Goal: Information Seeking & Learning: Find contact information

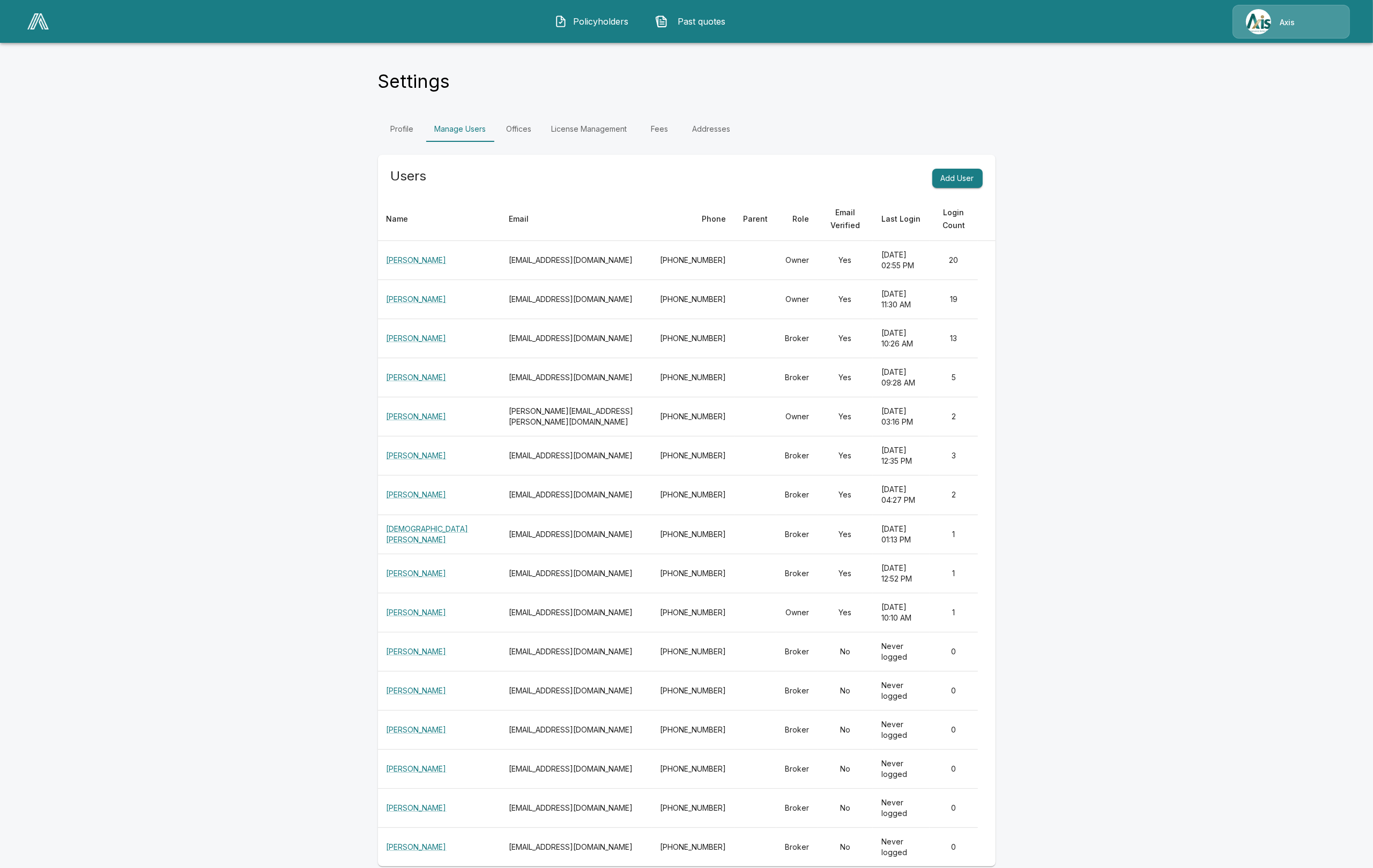
click at [1263, 23] on img at bounding box center [1258, 21] width 25 height 25
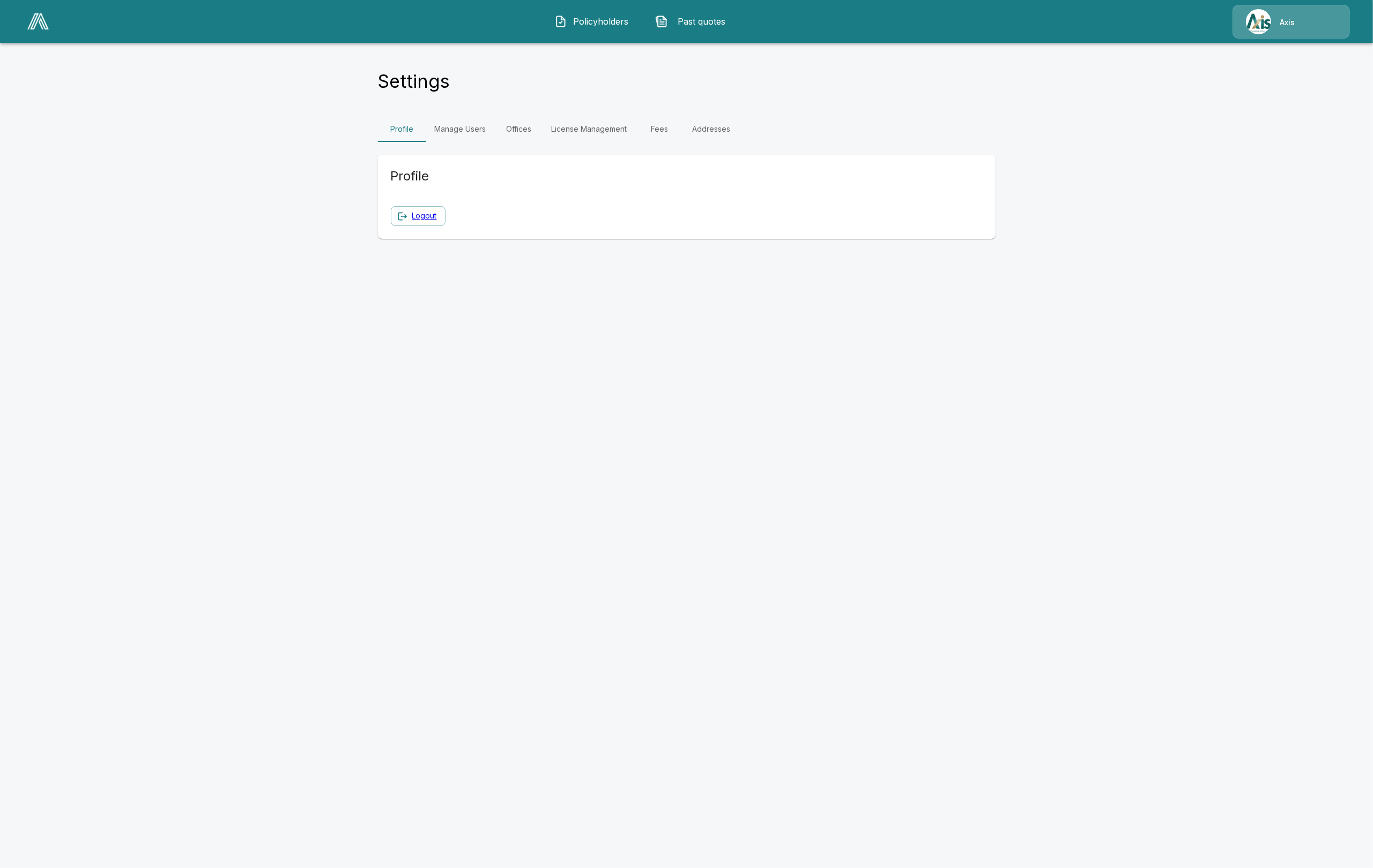
click at [518, 134] on link "Offices" at bounding box center [518, 129] width 49 height 26
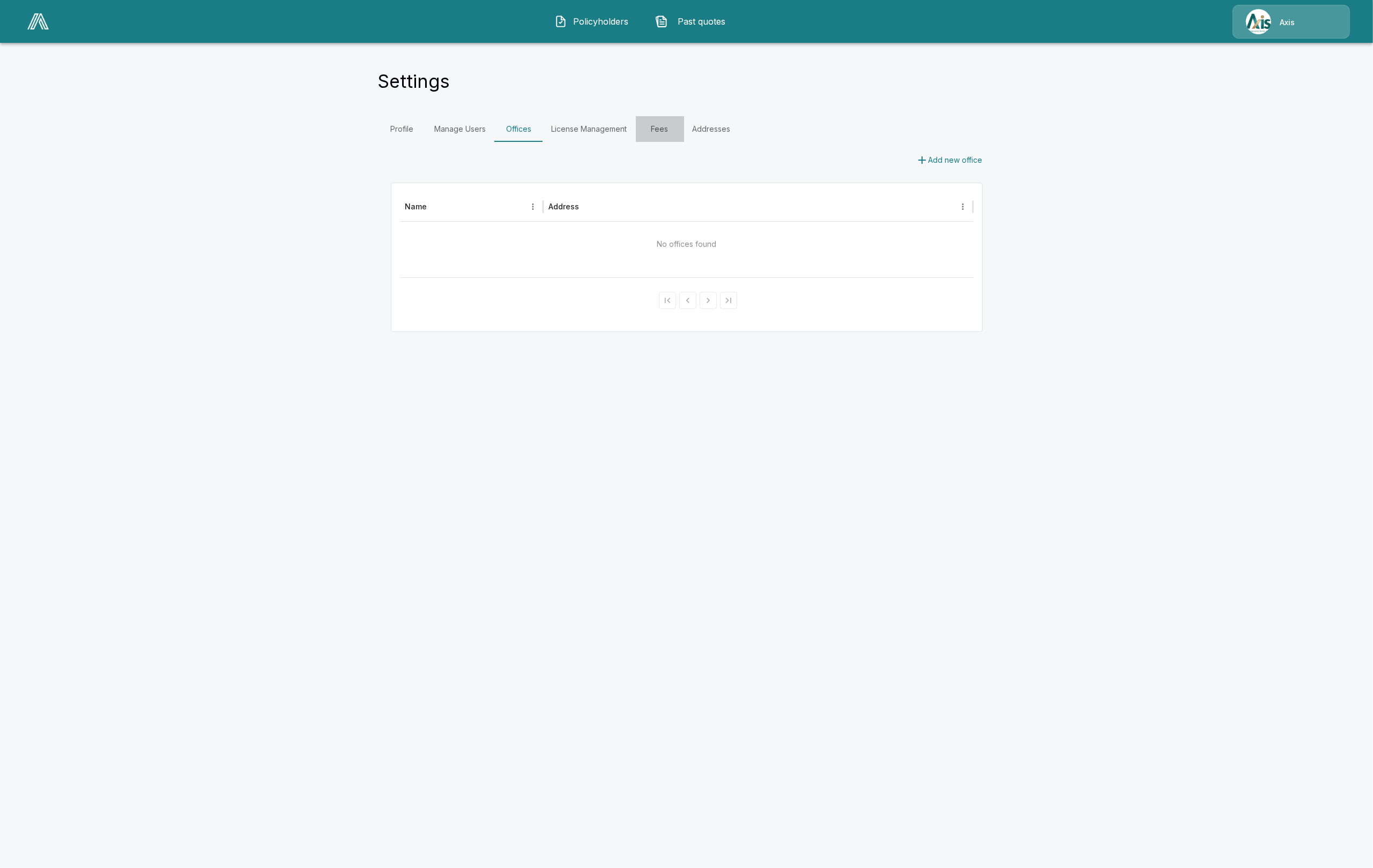
click at [652, 128] on link "Fees" at bounding box center [659, 129] width 49 height 26
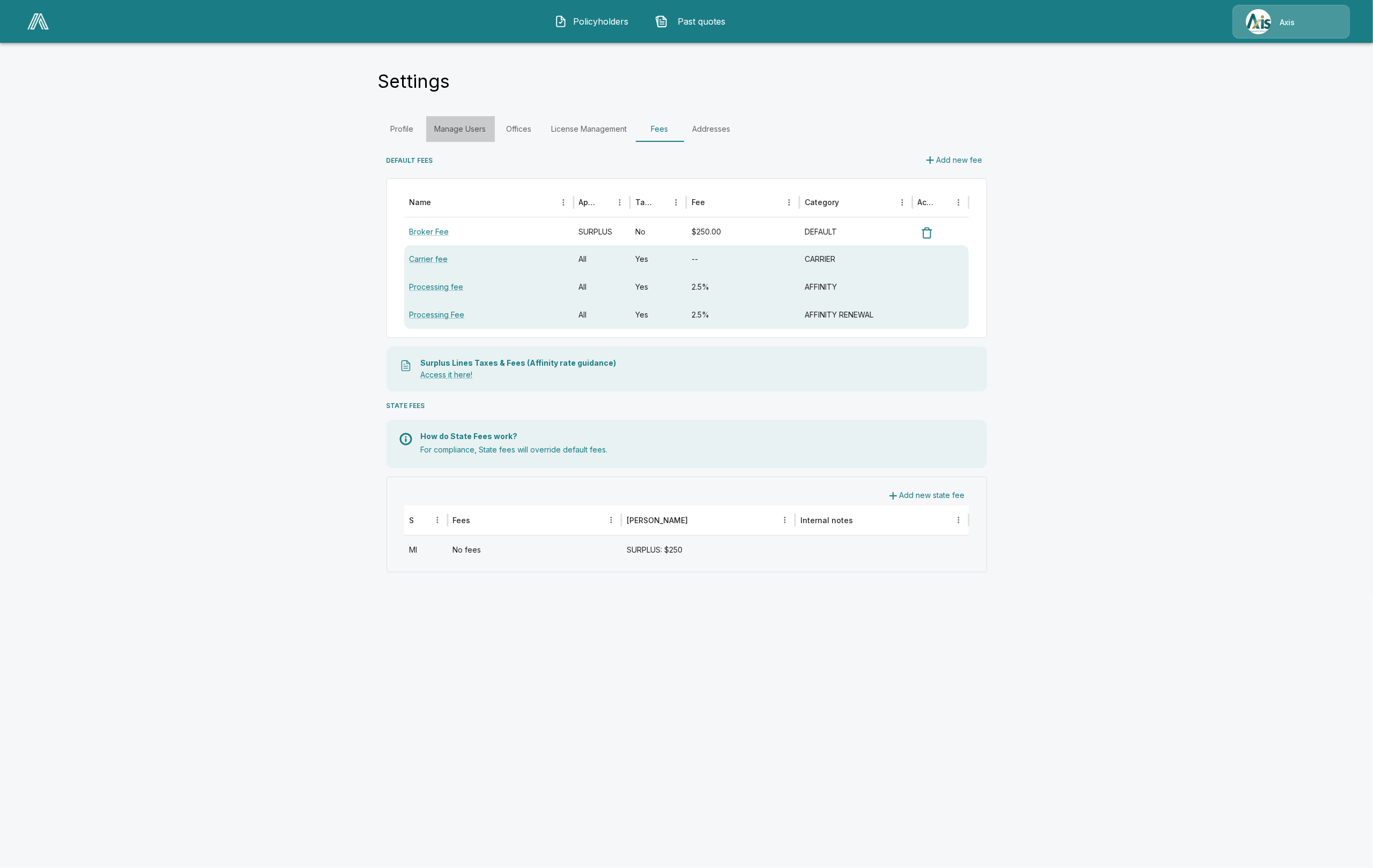
click at [476, 129] on link "Manage Users" at bounding box center [460, 129] width 68 height 26
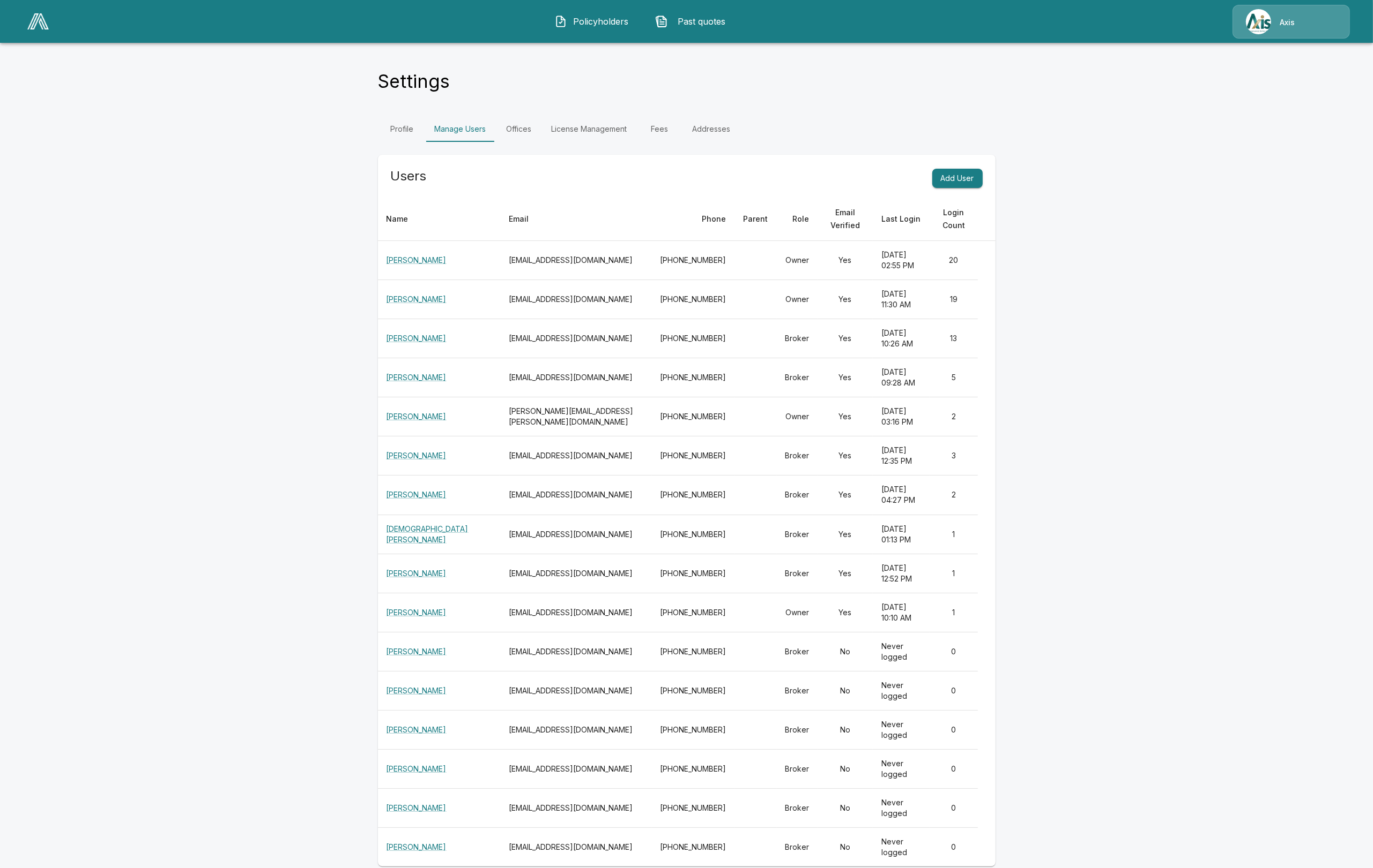
drag, startPoint x: 912, startPoint y: 361, endPoint x: 1255, endPoint y: 580, distance: 407.0
click at [1255, 580] on main "Settings Profile Manage Users Offices License Management Fees Addresses Users A…" at bounding box center [686, 440] width 1373 height 880
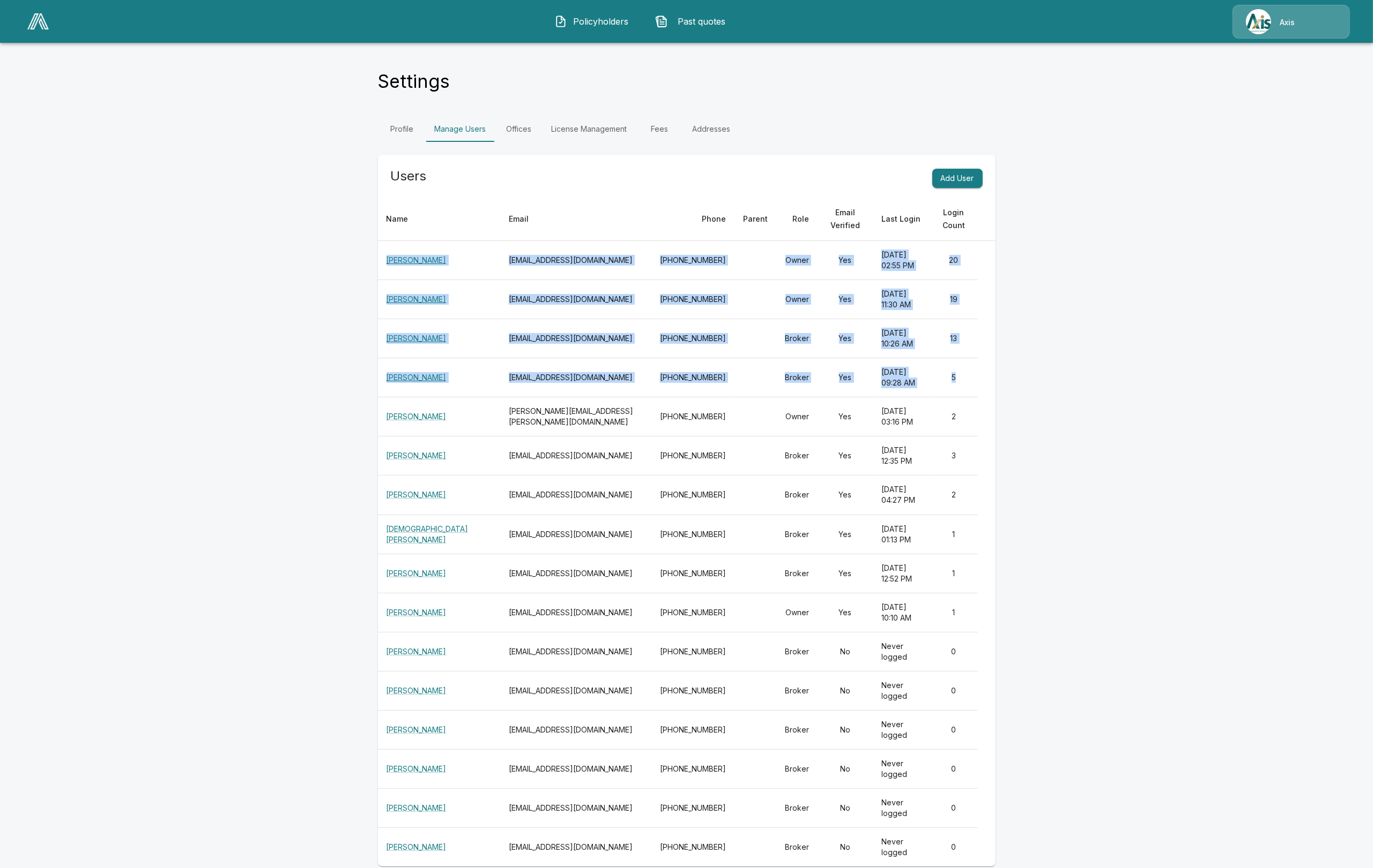
drag, startPoint x: 961, startPoint y: 365, endPoint x: 387, endPoint y: 266, distance: 582.5
click at [387, 266] on tbody "Heather Verdui hverdui@axisins.com 201-847-9165 Owner Yes September 25, 2025 at…" at bounding box center [686, 554] width 618 height 626
copy tbody "Heather Verdui hverdui@axisins.com 201-847-9165 Owner Yes September 25, 2025 at…"
click at [1288, 24] on p "Axis" at bounding box center [1287, 22] width 15 height 11
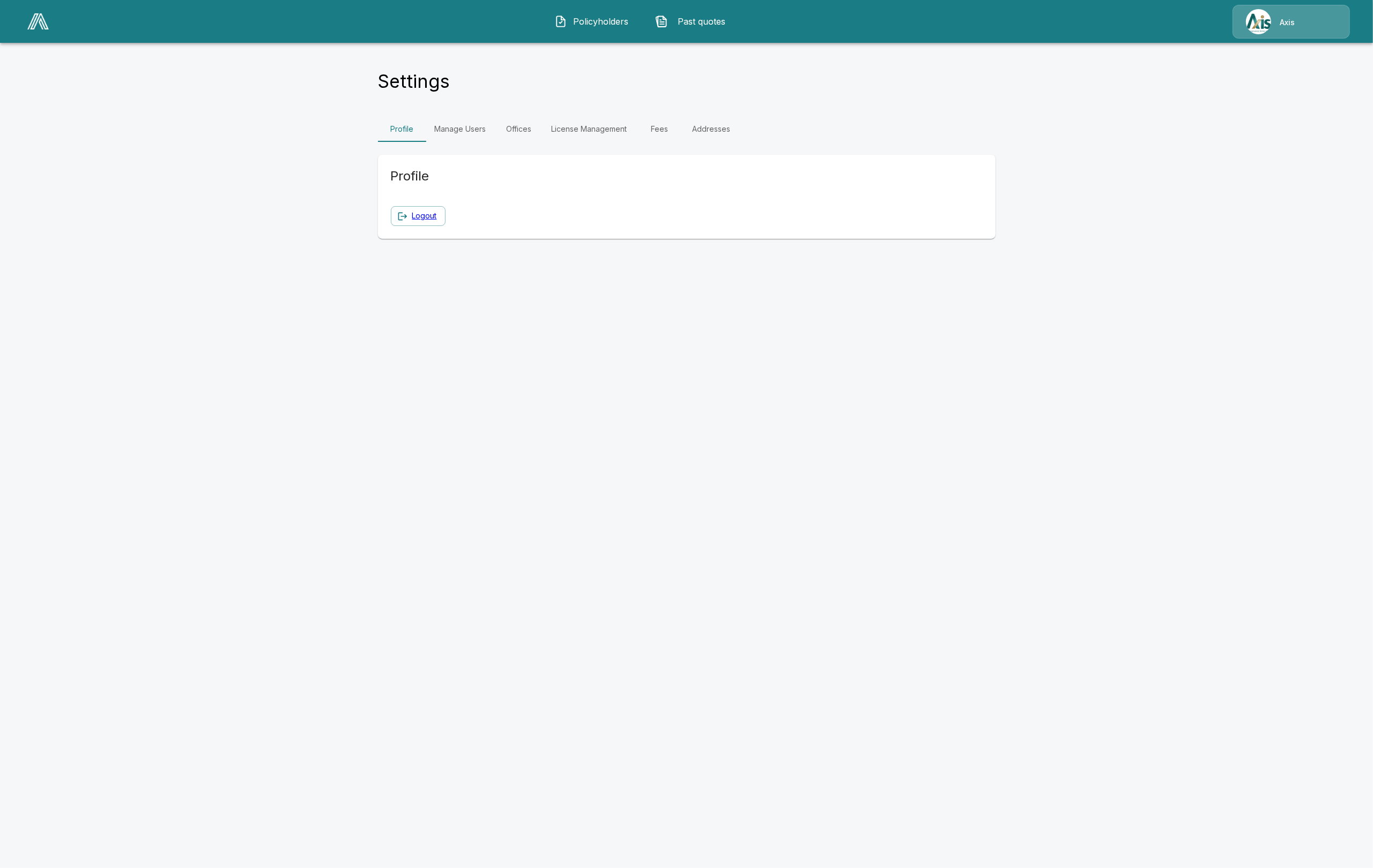
click at [38, 15] on img at bounding box center [39, 22] width 22 height 16
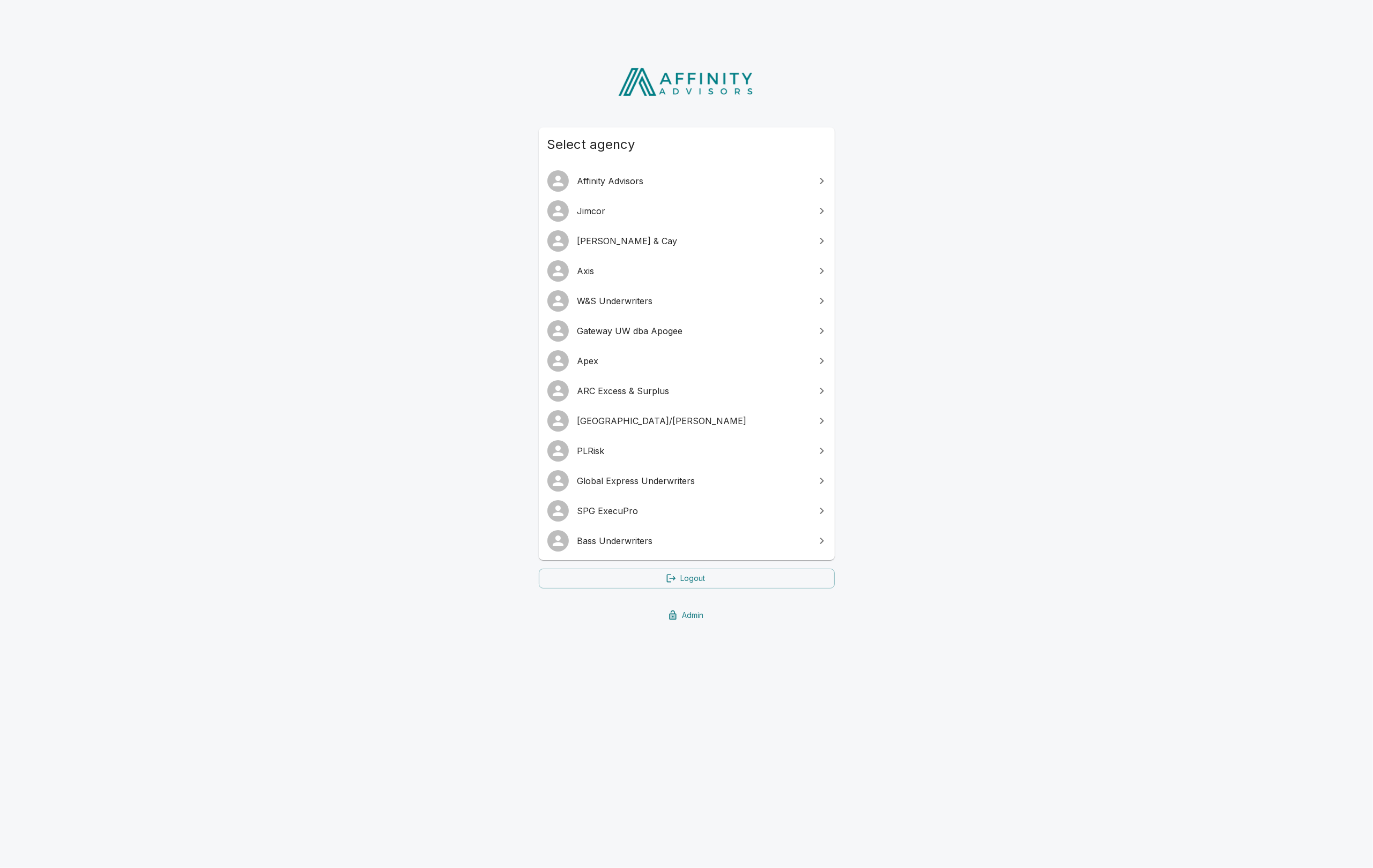
click at [634, 210] on span "Jimcor" at bounding box center [693, 211] width 232 height 13
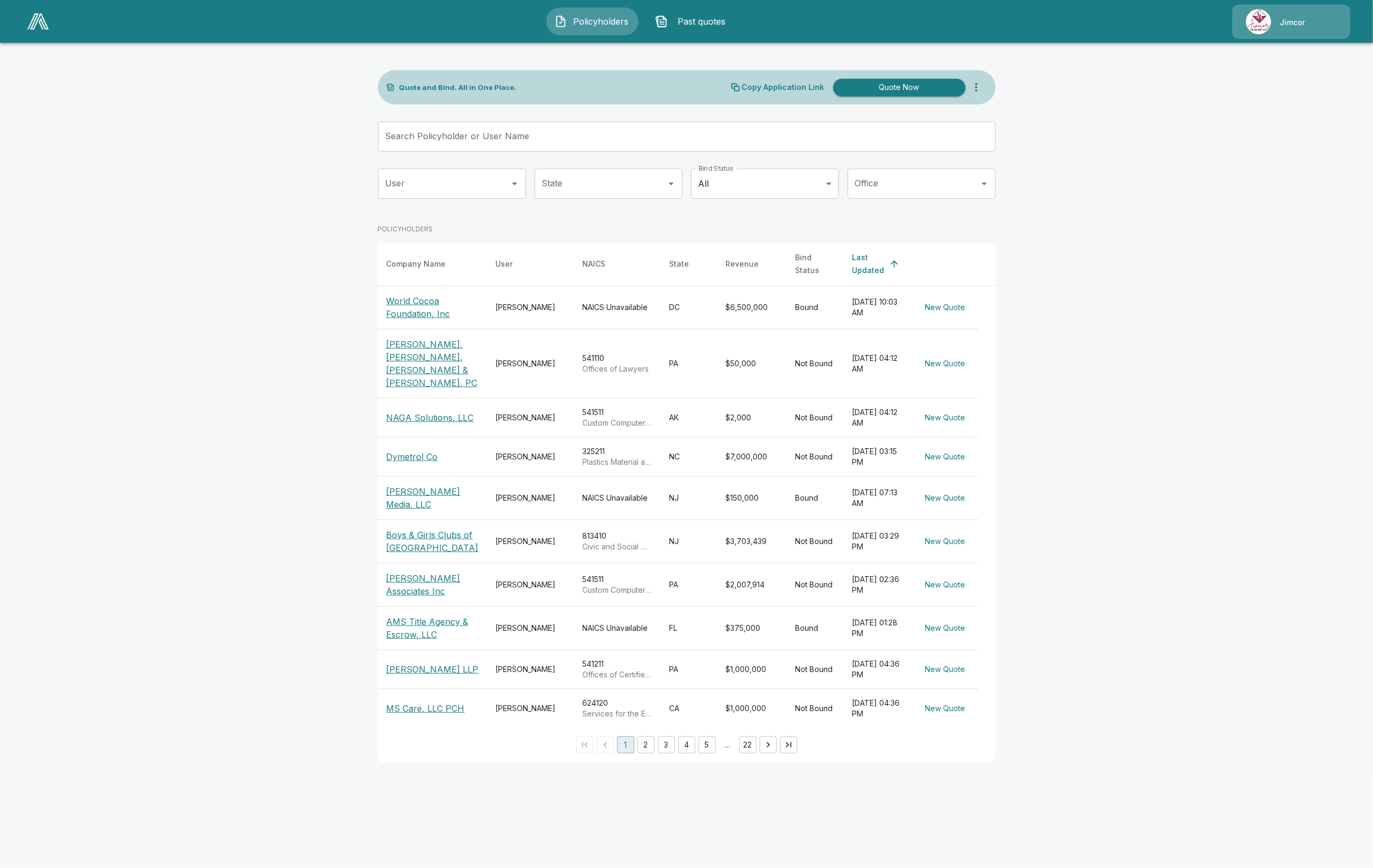
click at [1274, 21] on div "Jimcor" at bounding box center [1291, 22] width 117 height 34
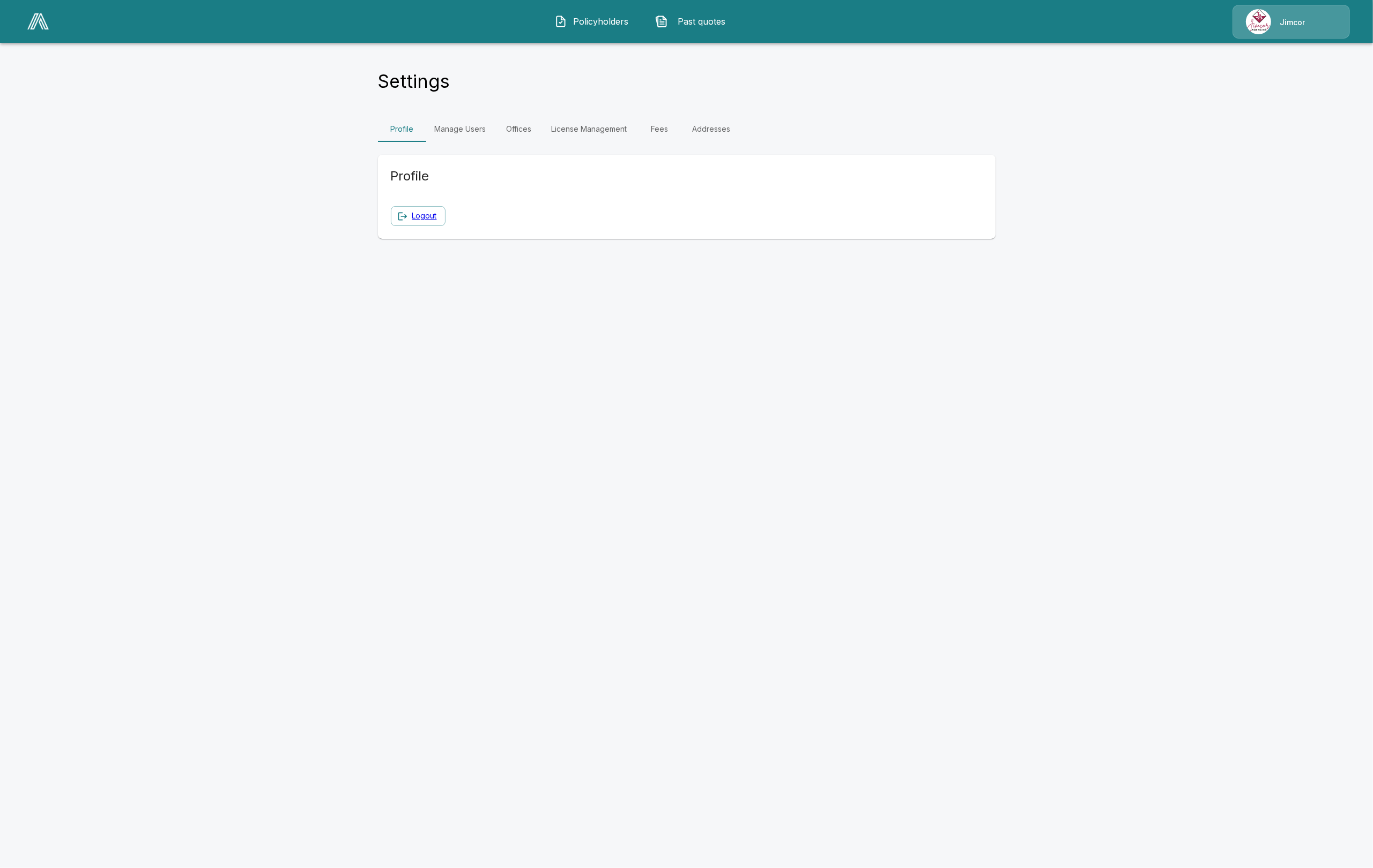
click at [477, 130] on link "Manage Users" at bounding box center [460, 129] width 68 height 26
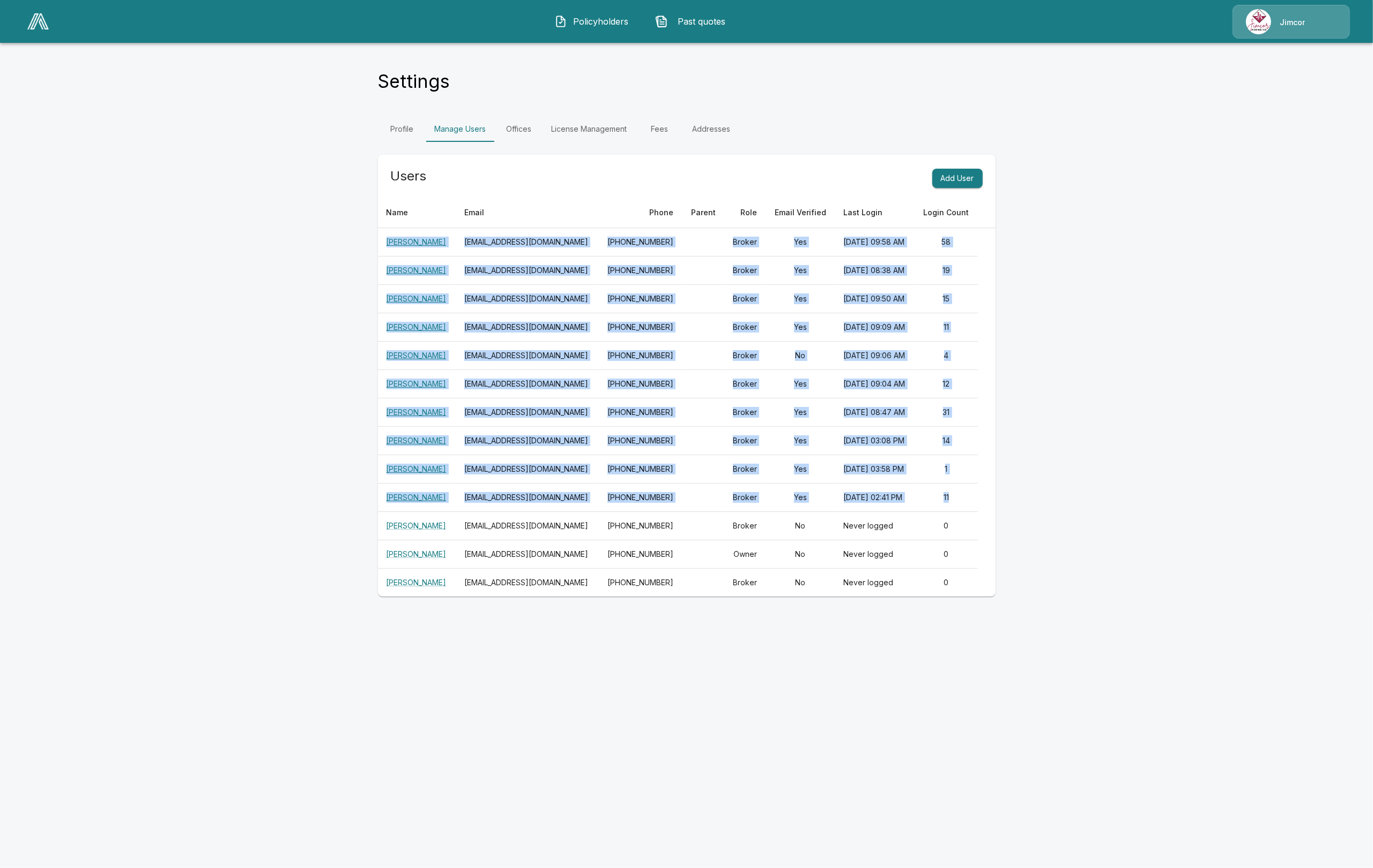
drag, startPoint x: 381, startPoint y: 256, endPoint x: 983, endPoint y: 583, distance: 685.1
click at [983, 583] on table "Name Email Phone Parent Role Email Verified Last Login Login Count Michelle Mea…" at bounding box center [686, 397] width 618 height 399
copy tbody "Michelle Meadow mmeadow@jimcor.com 201-573-8200 Broker Yes September 26, 2025 a…"
click at [45, 26] on img at bounding box center [39, 22] width 22 height 16
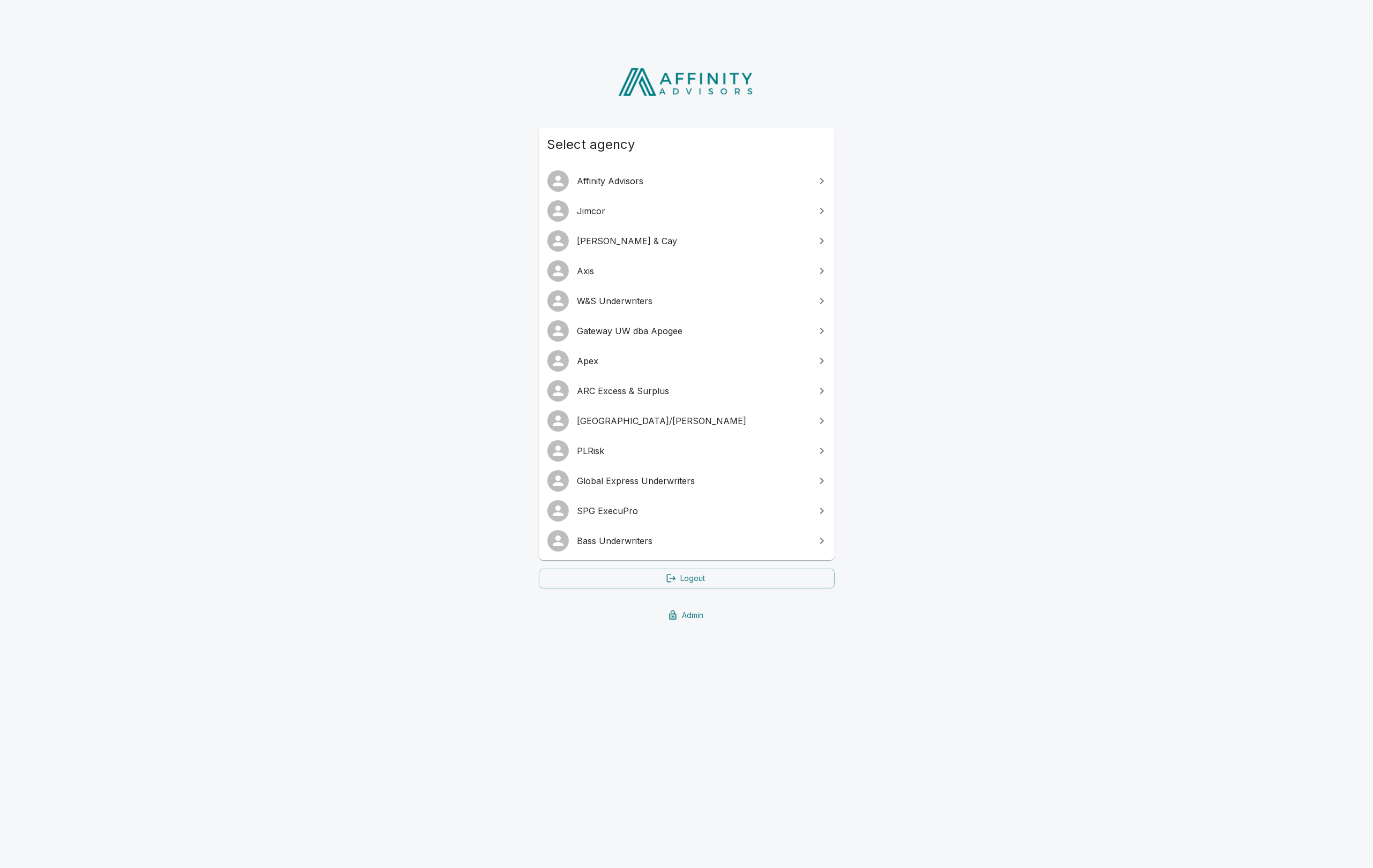
click at [622, 242] on span "[PERSON_NAME] & Cay" at bounding box center [693, 241] width 232 height 13
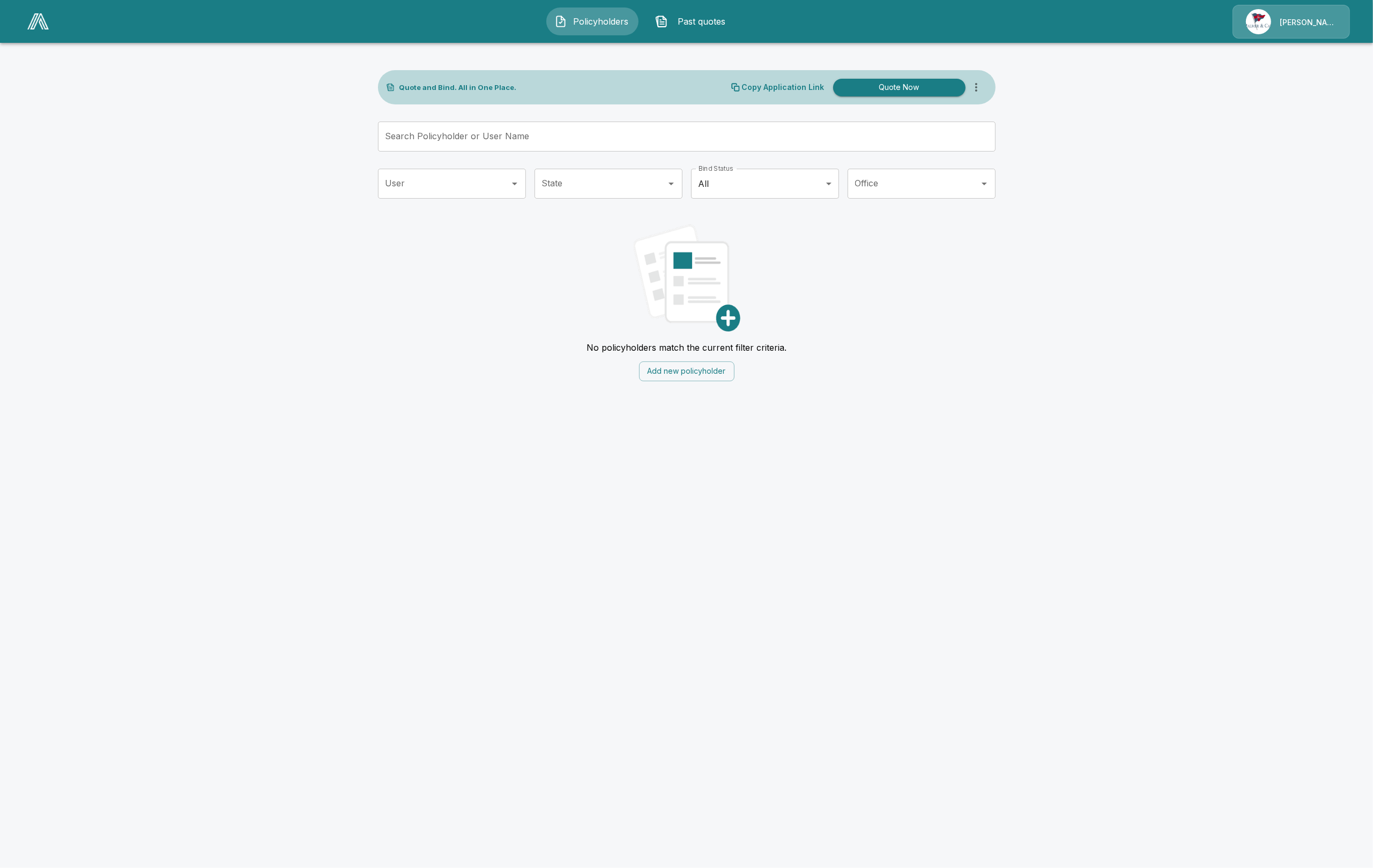
click at [1293, 31] on div "[PERSON_NAME] & Cay" at bounding box center [1291, 22] width 117 height 34
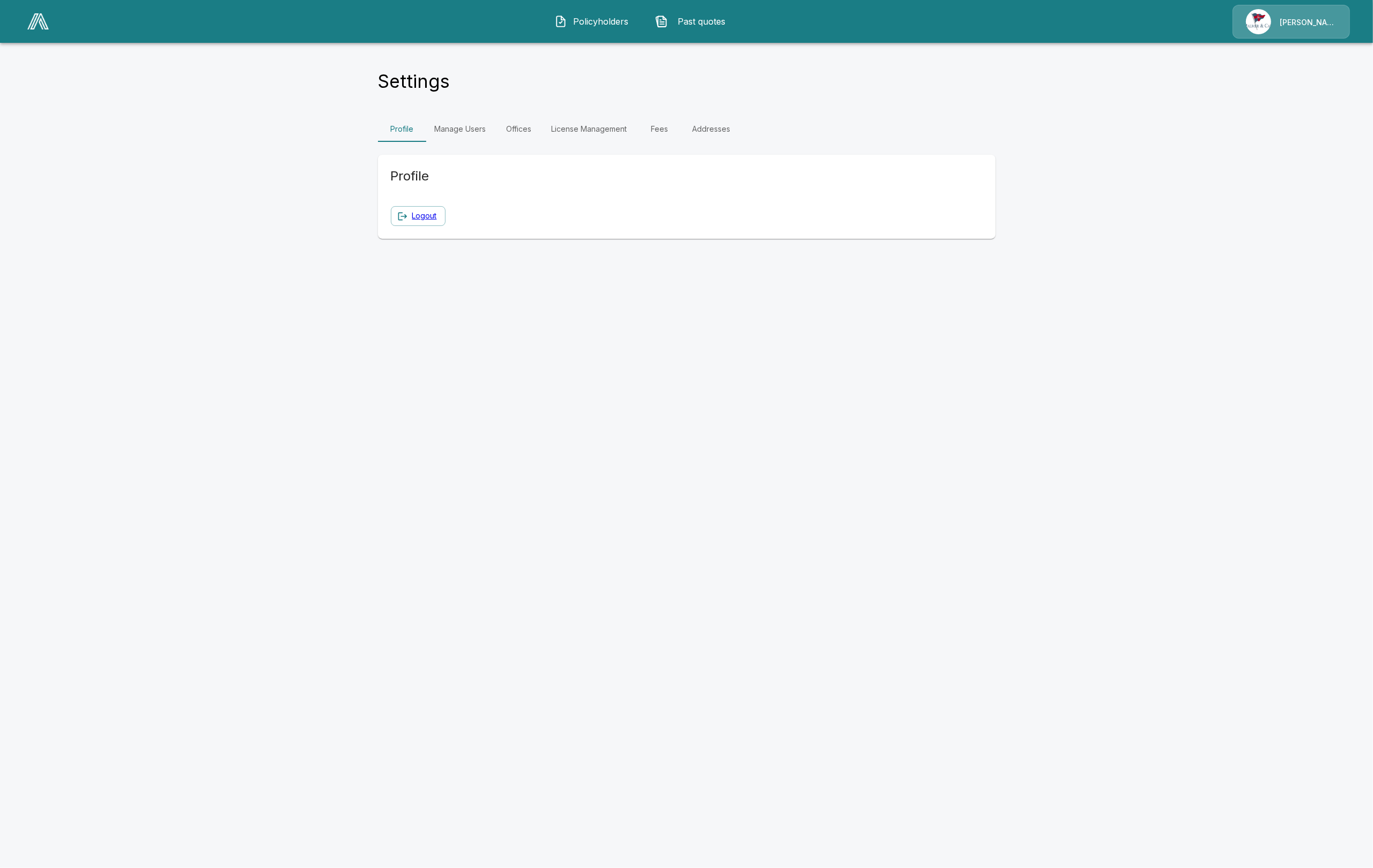
click at [472, 129] on link "Manage Users" at bounding box center [460, 129] width 68 height 26
click at [629, 135] on link "License Management" at bounding box center [590, 129] width 93 height 26
click at [472, 133] on link "Manage Users" at bounding box center [460, 129] width 68 height 26
click at [45, 25] on img at bounding box center [39, 22] width 22 height 16
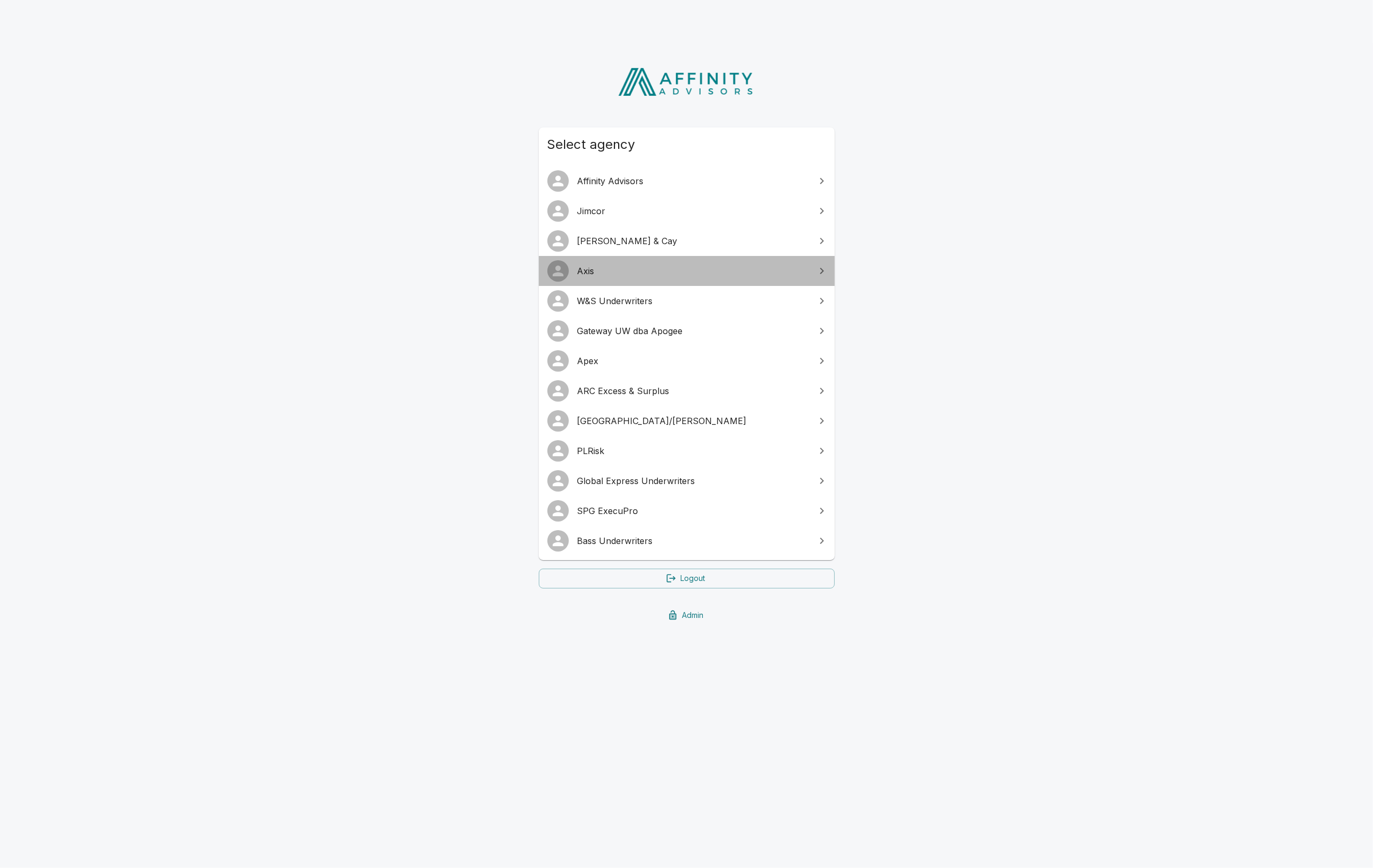
click at [636, 269] on span "Axis" at bounding box center [693, 271] width 232 height 13
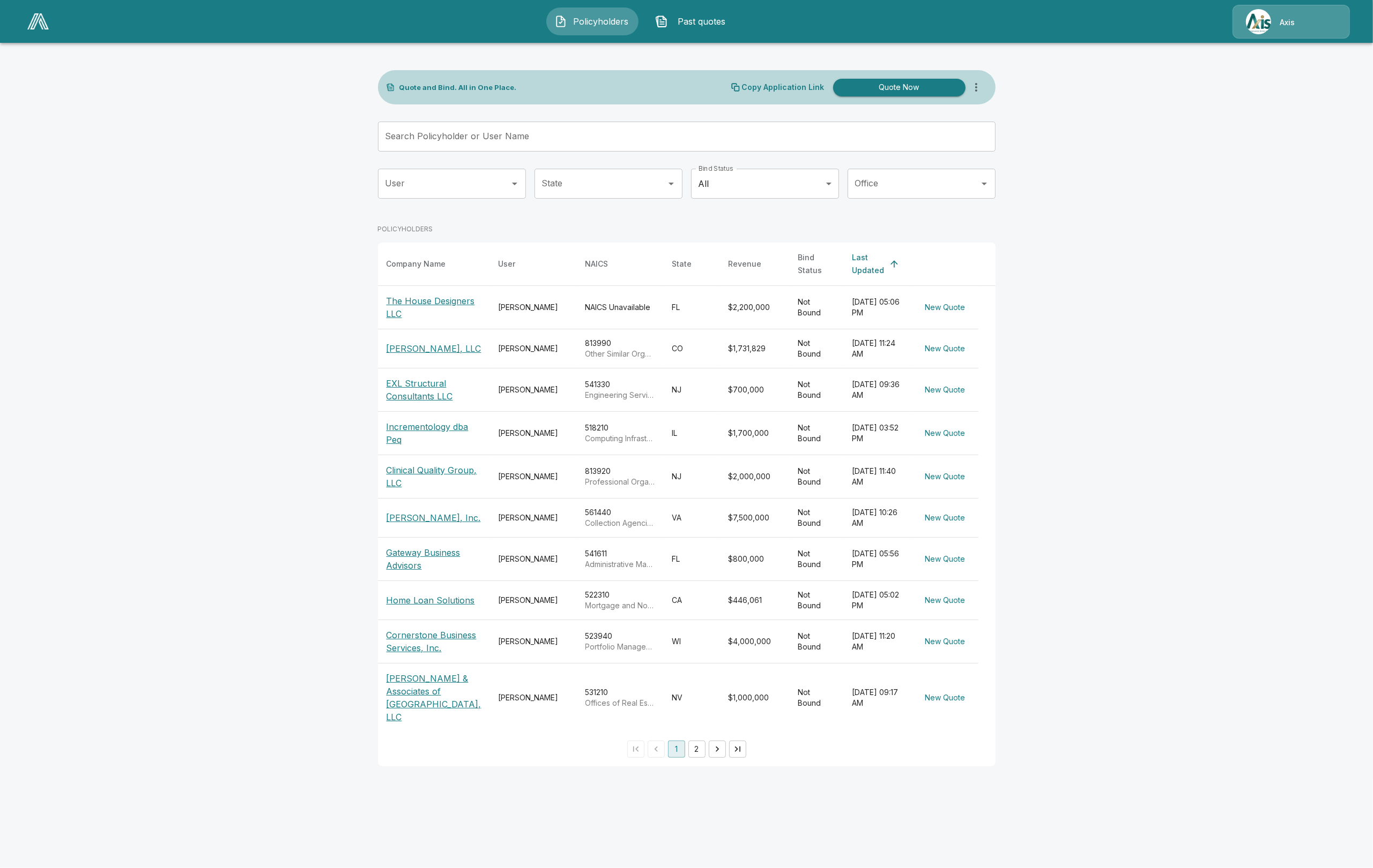
click at [38, 22] on img at bounding box center [39, 22] width 22 height 16
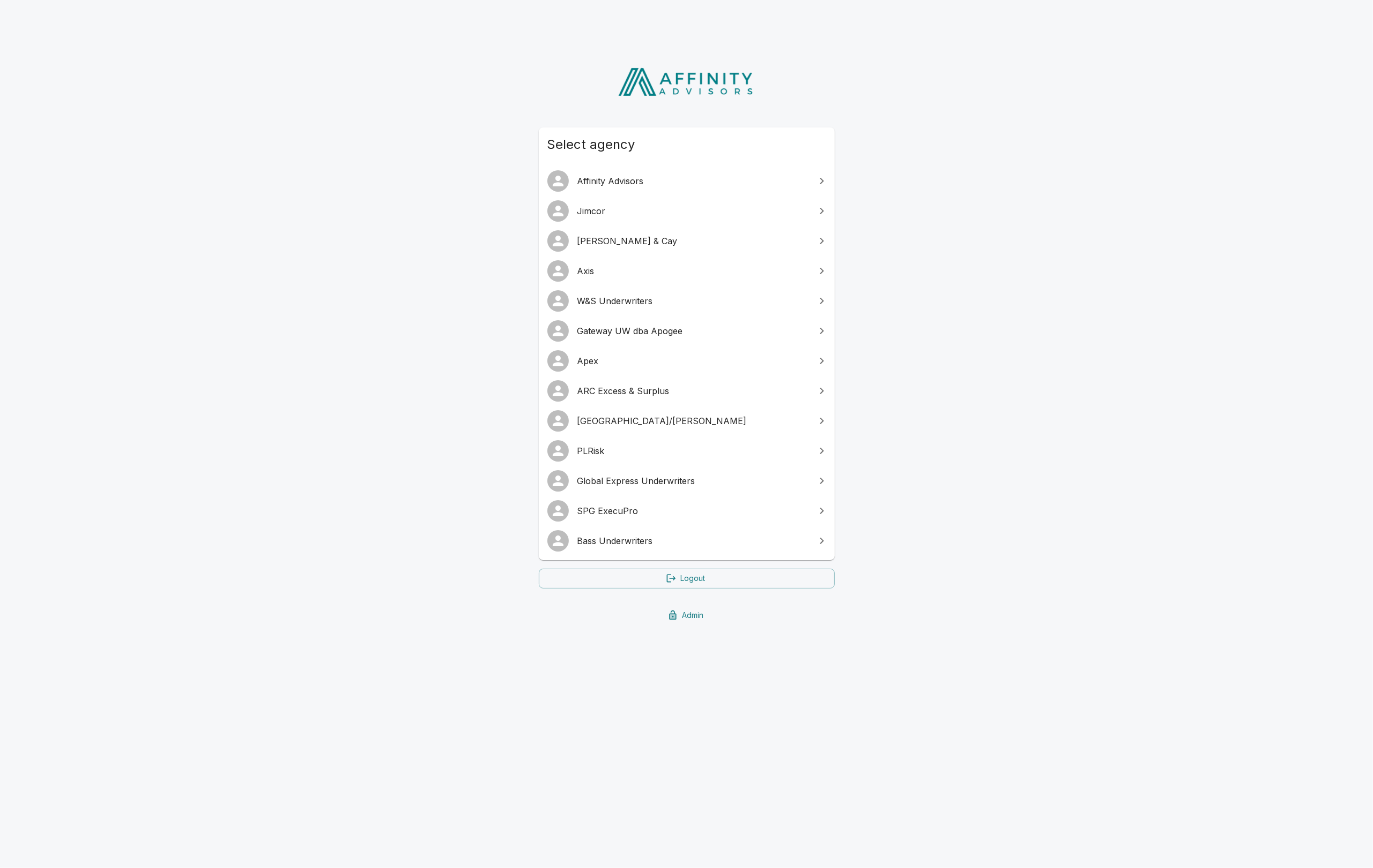
click at [635, 298] on span "W&S Underwriters" at bounding box center [693, 300] width 232 height 13
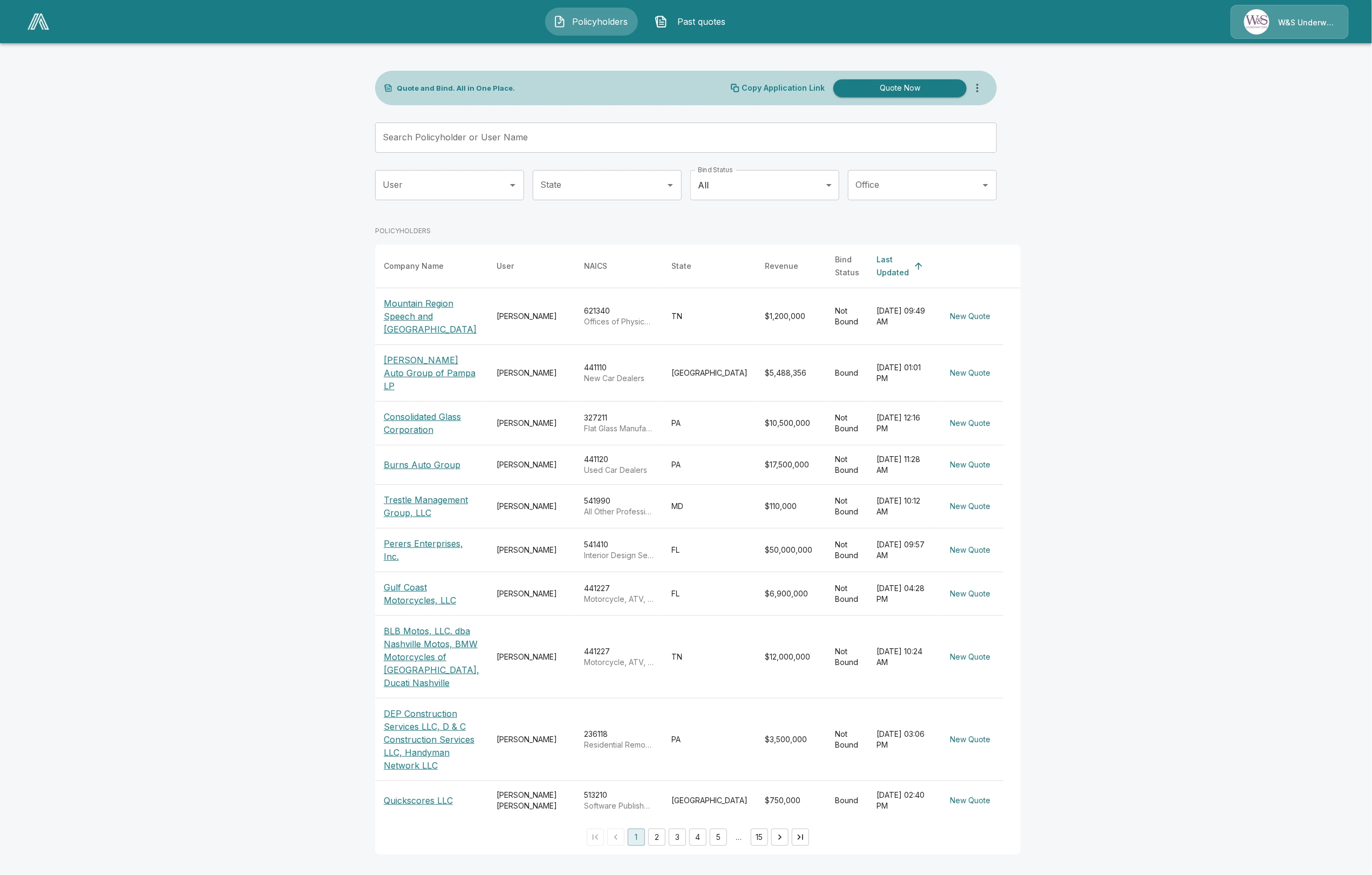
click at [1272, 34] on div "W&S Underwriters" at bounding box center [1290, 22] width 118 height 34
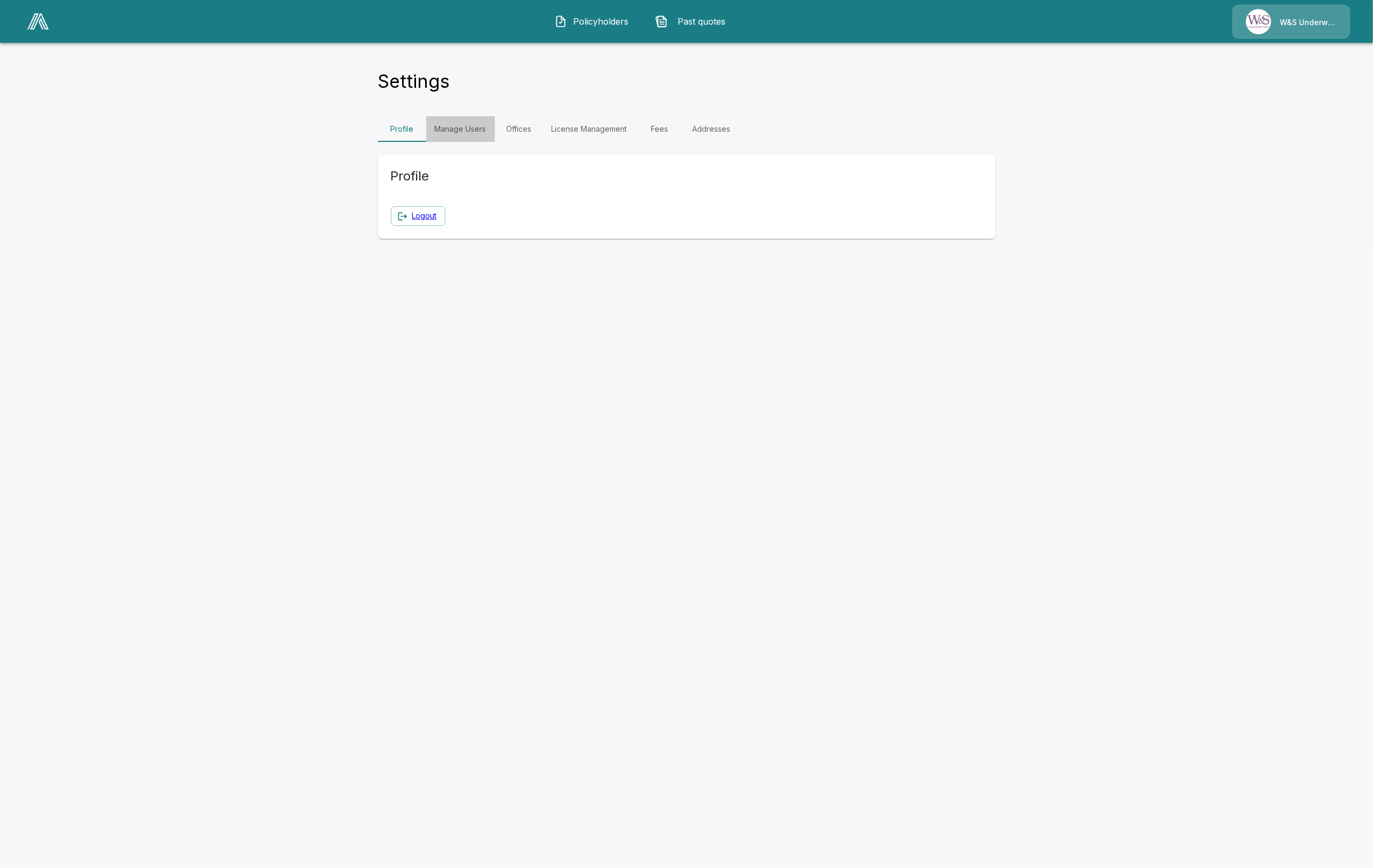
click at [482, 127] on link "Manage Users" at bounding box center [460, 129] width 68 height 26
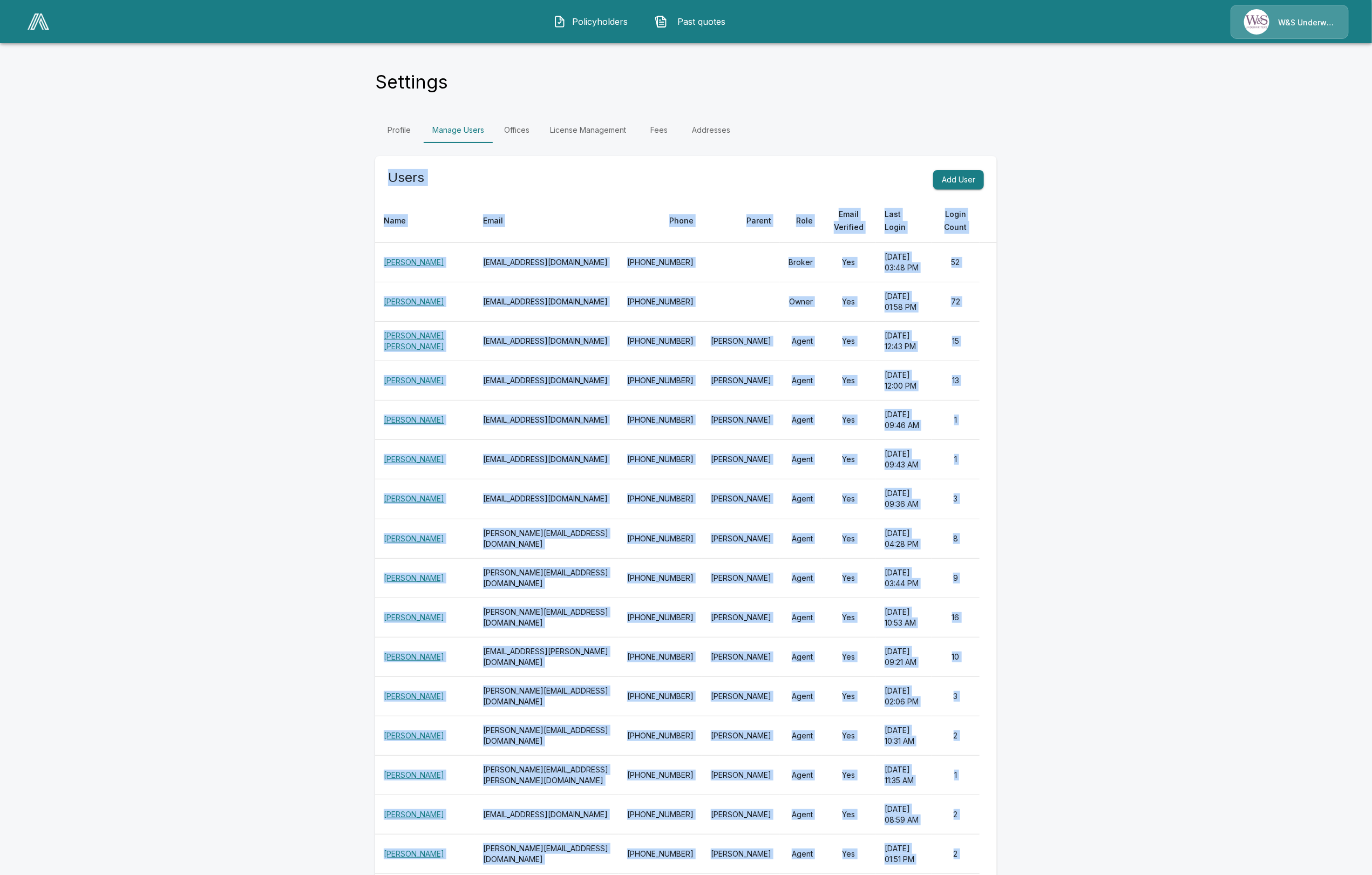
drag, startPoint x: 974, startPoint y: 627, endPoint x: 365, endPoint y: 261, distance: 710.5
copy div "Users Add User Name Email Phone Parent Role Email Verified Last Login Login Cou…"
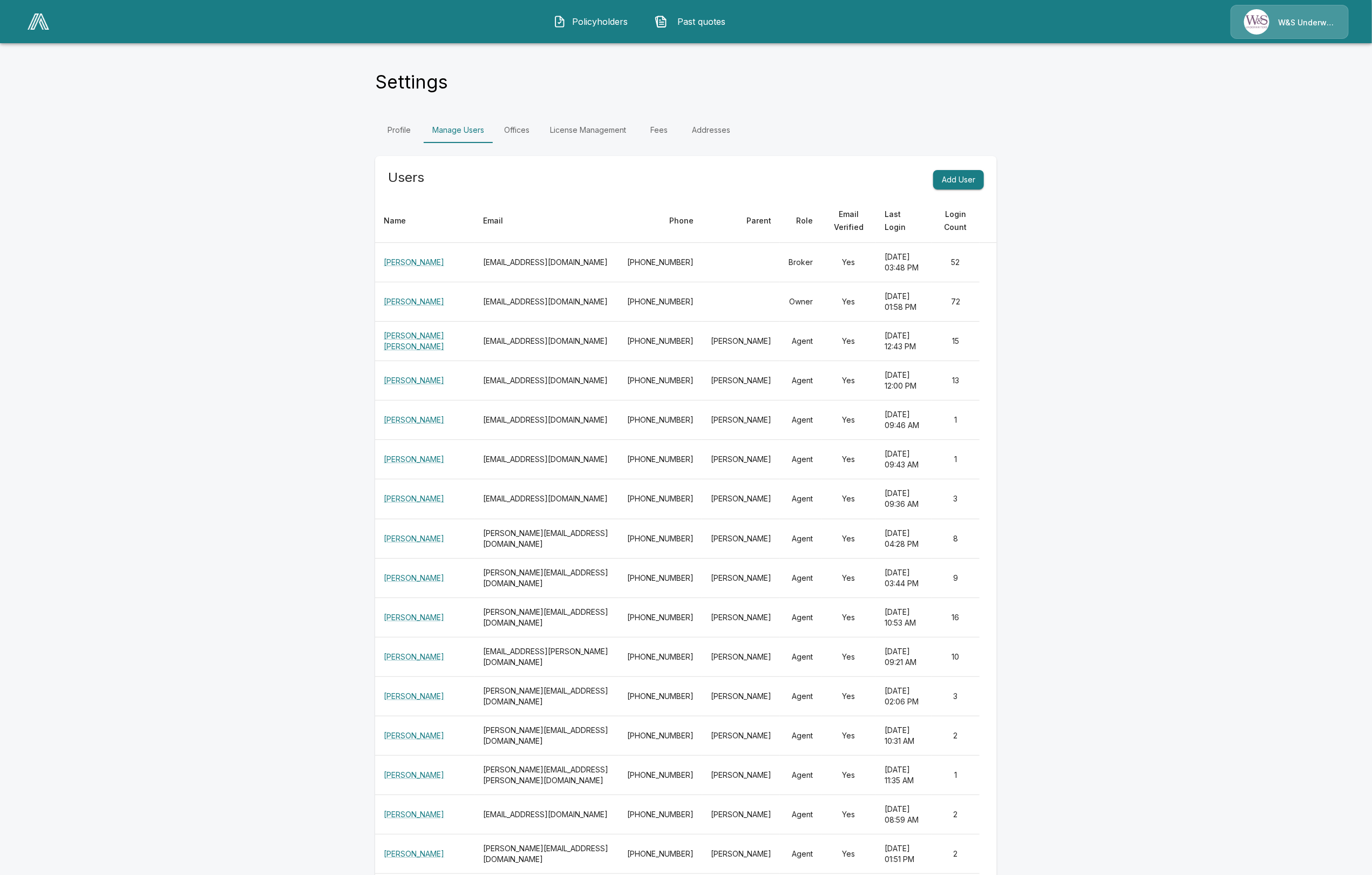
click at [44, 31] on link at bounding box center [38, 21] width 30 height 25
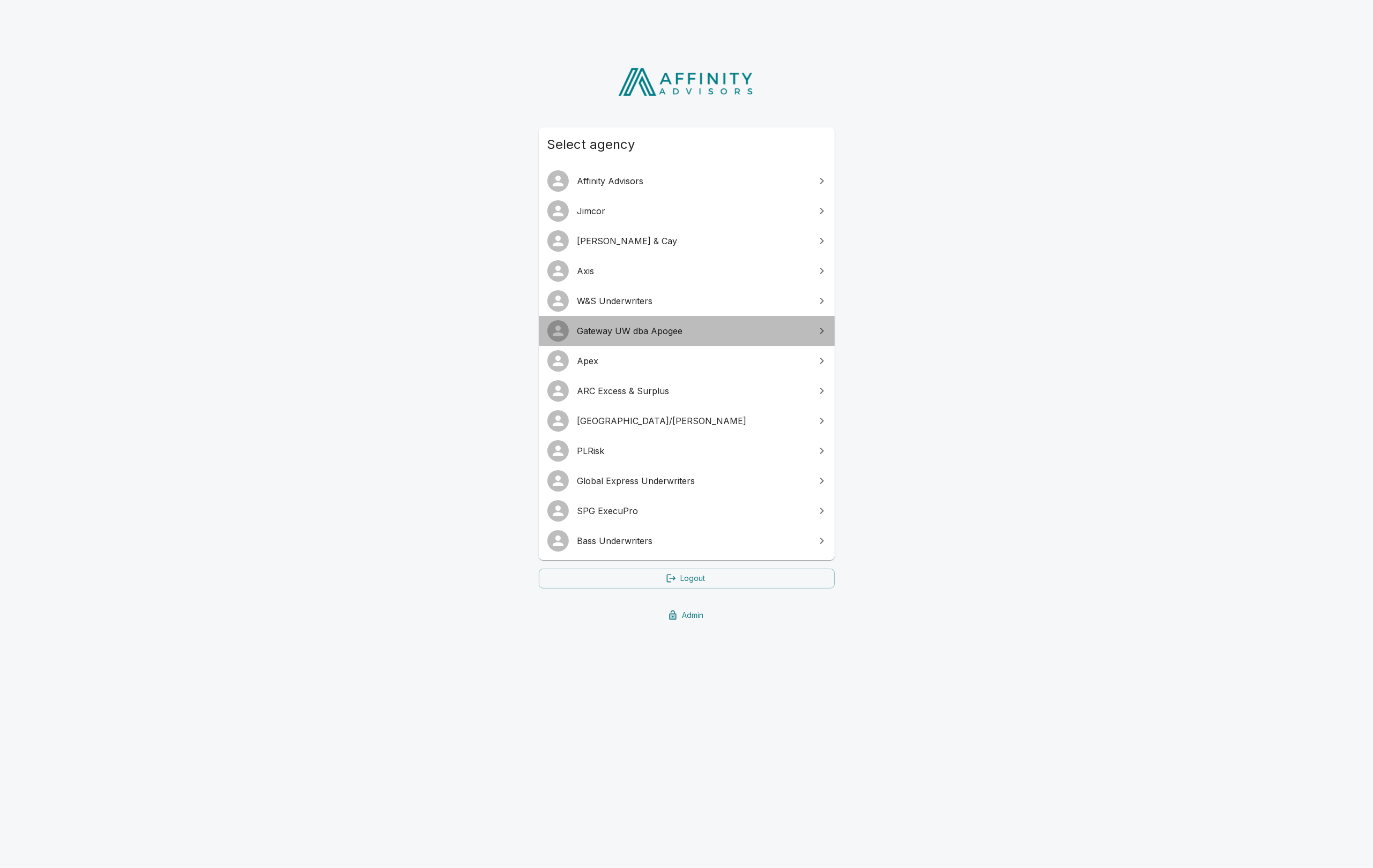
click at [664, 335] on span "Gateway UW dba Apogee" at bounding box center [693, 331] width 232 height 13
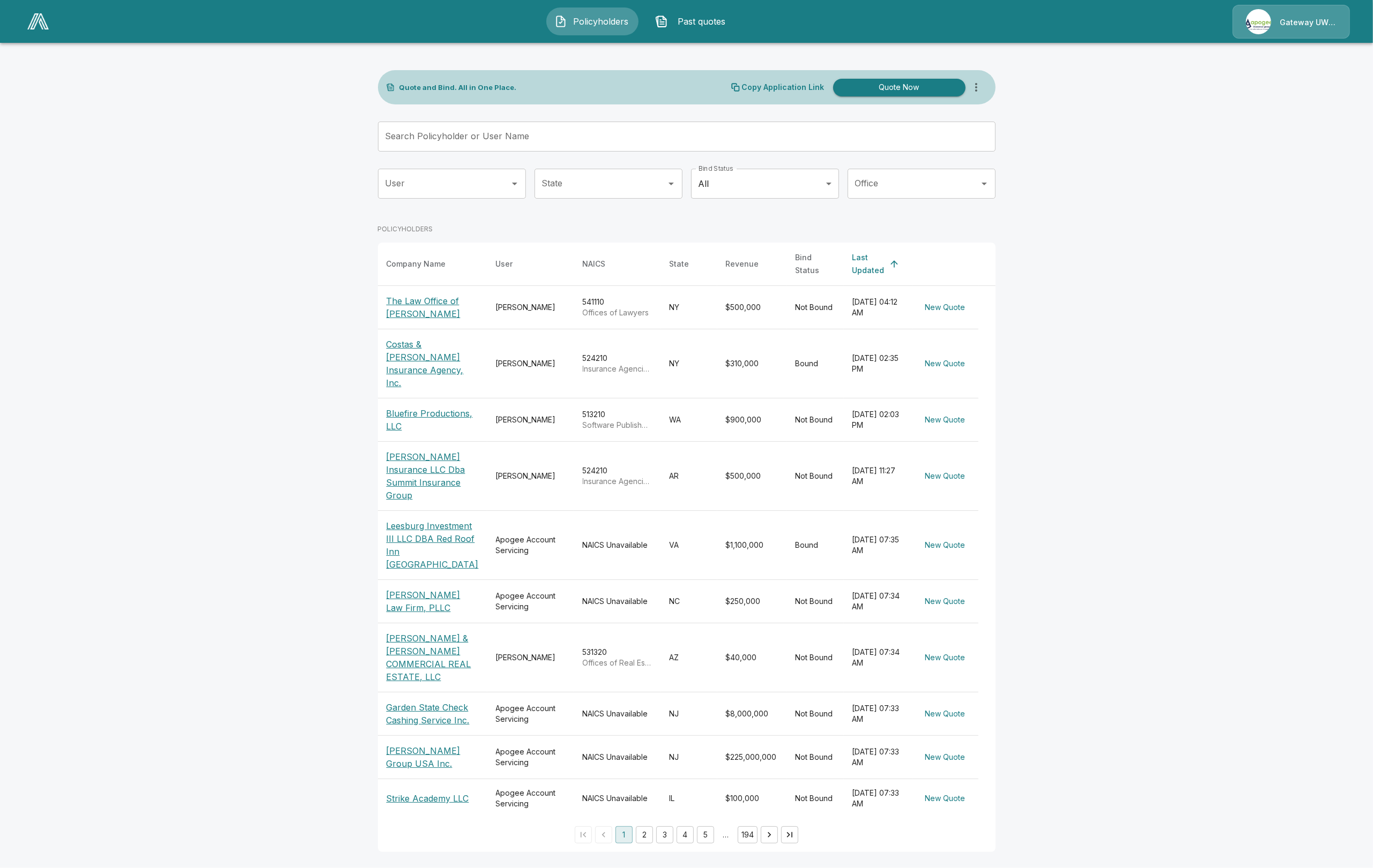
click at [1252, 27] on img at bounding box center [1258, 21] width 25 height 25
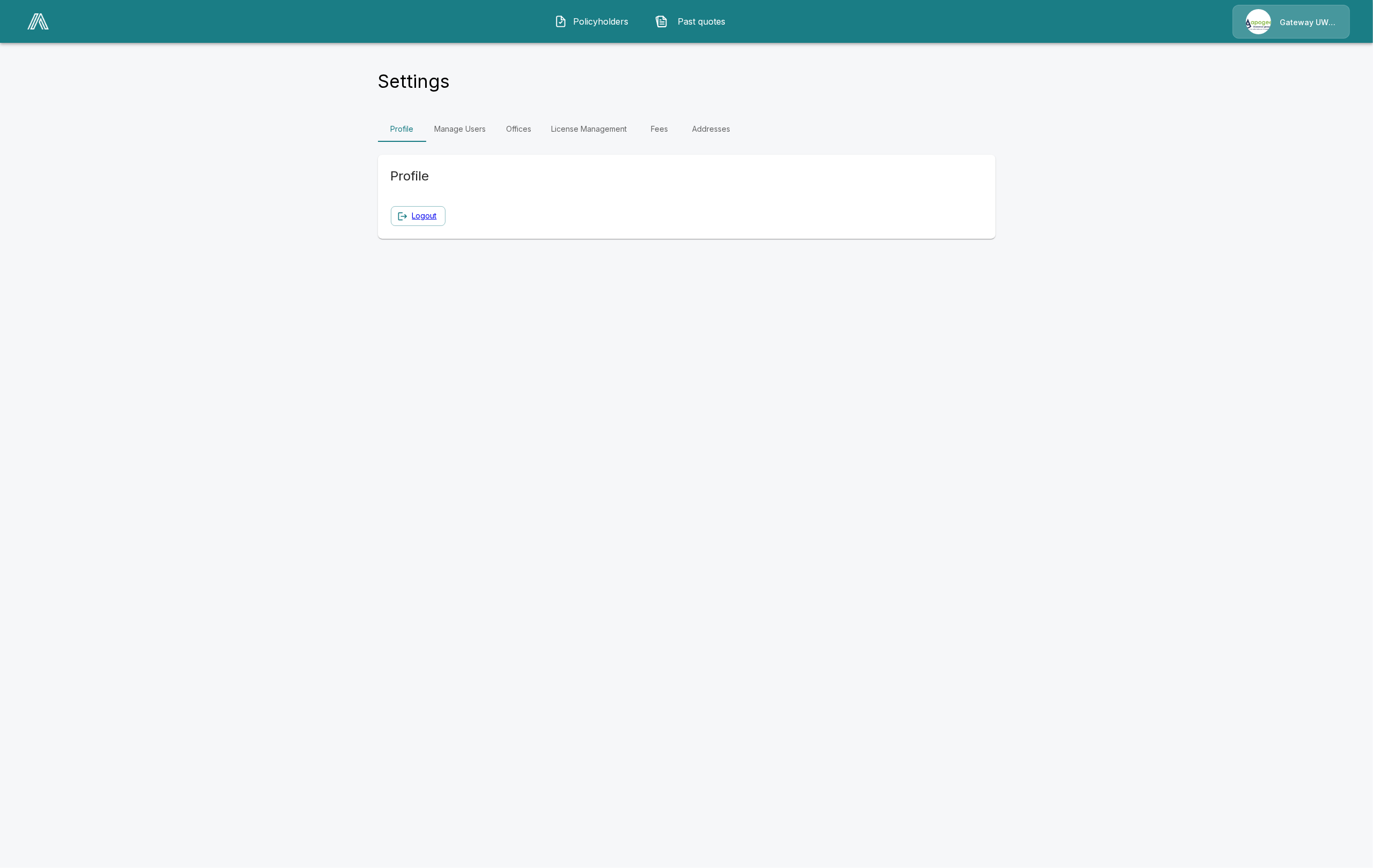
click at [471, 129] on link "Manage Users" at bounding box center [460, 129] width 68 height 26
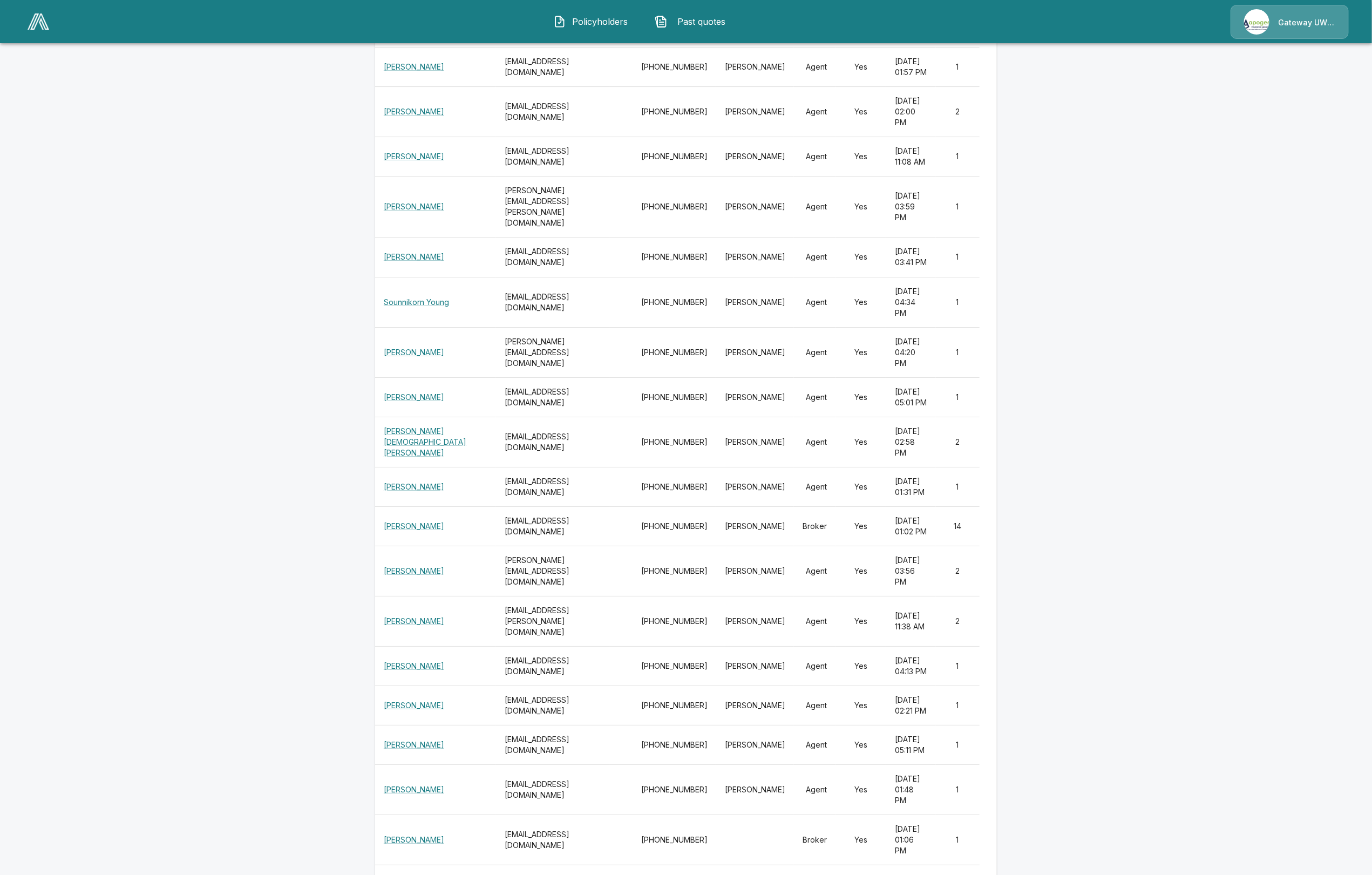
scroll to position [14221, 0]
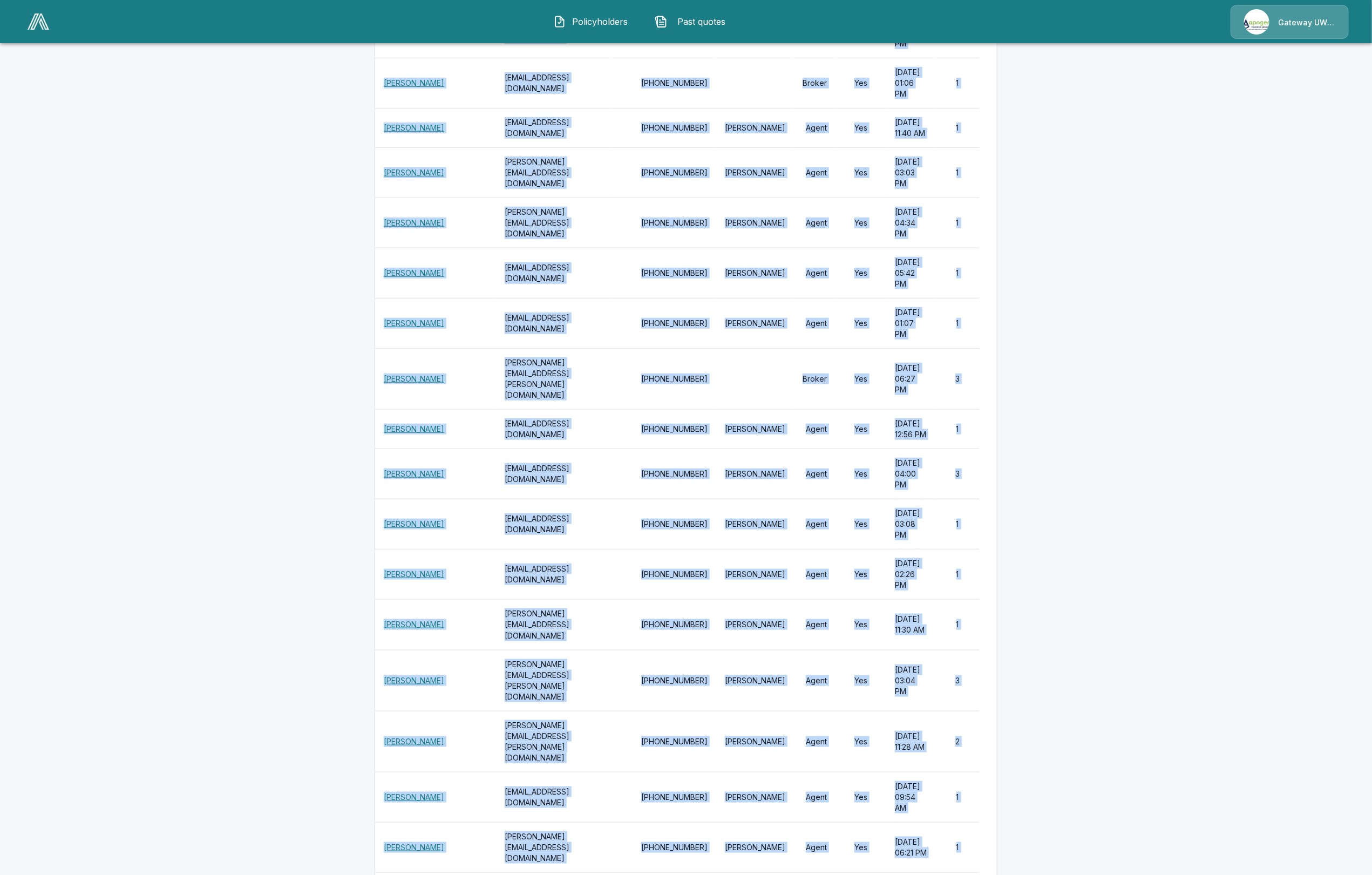
drag, startPoint x: 386, startPoint y: 268, endPoint x: 983, endPoint y: 430, distance: 618.6
copy tbody "Kevin Yalei Li kli@twfg.com 832-677-0699 Melanie Fidanze Agent Yes September 25…"
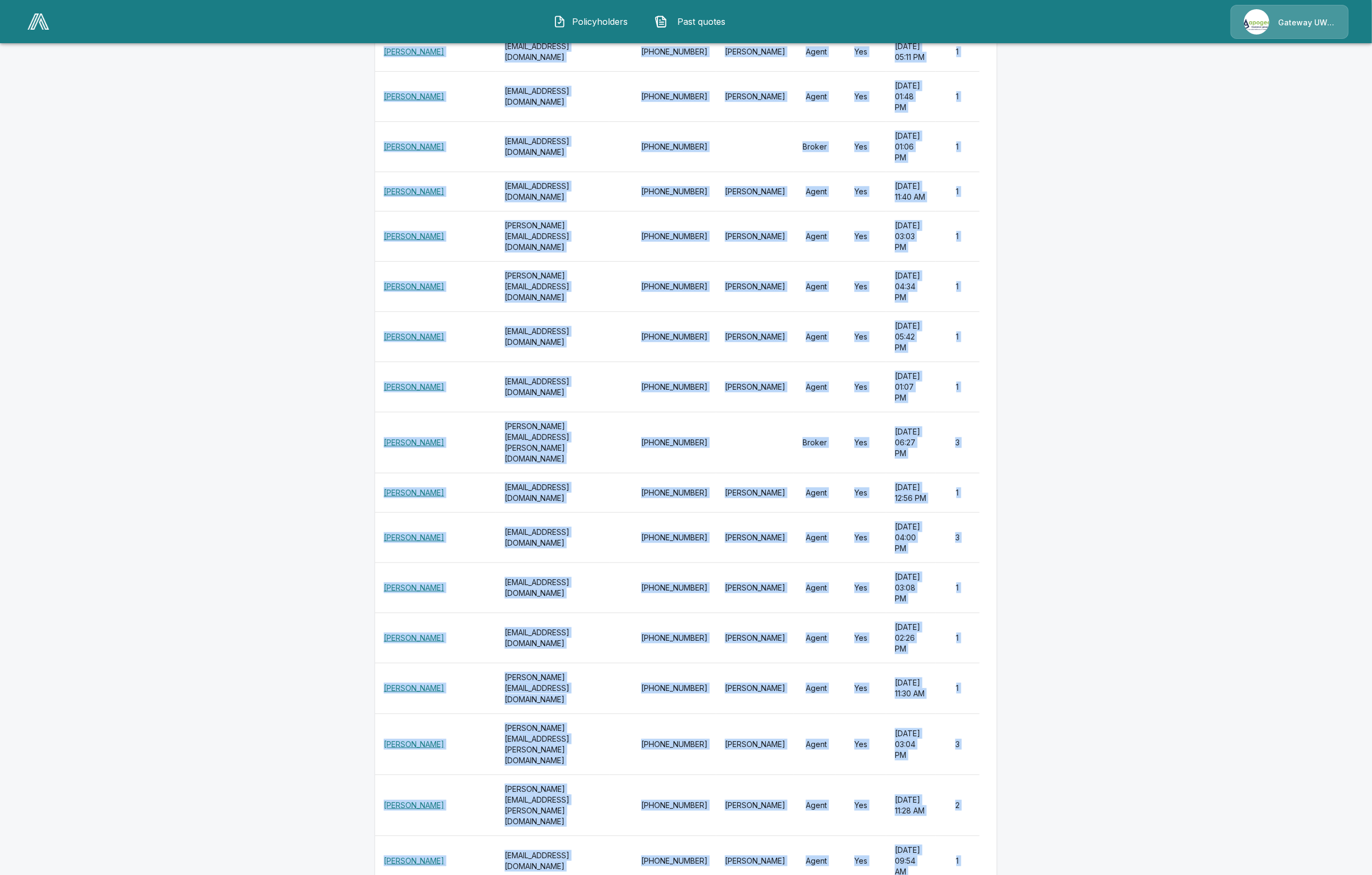
scroll to position [14018, 0]
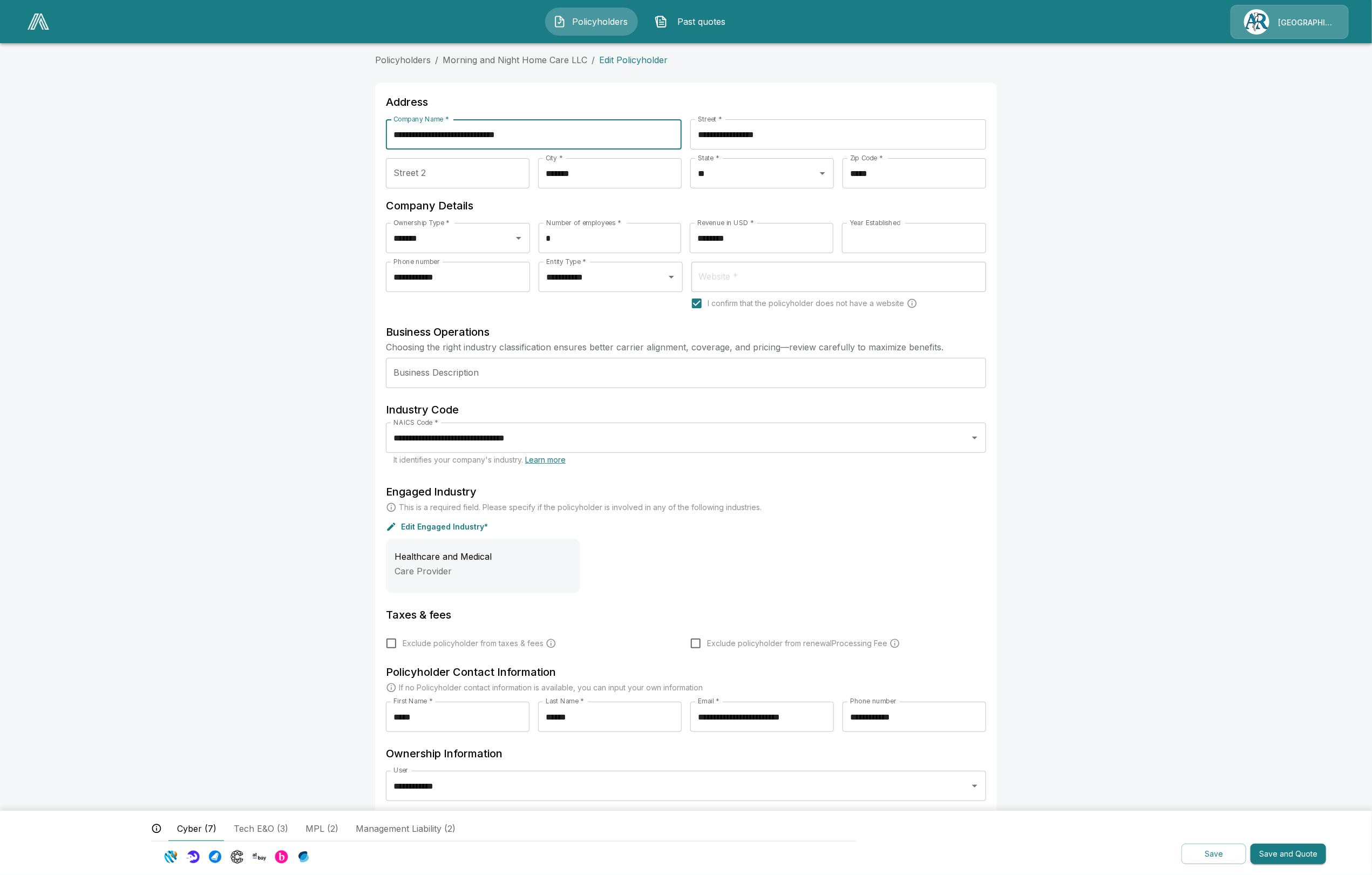
drag, startPoint x: 568, startPoint y: 133, endPoint x: 379, endPoint y: 136, distance: 189.0
click at [379, 136] on div "**********" at bounding box center [686, 469] width 622 height 773
click at [519, 58] on link "Morning and Night Home Care LLC" at bounding box center [514, 60] width 145 height 11
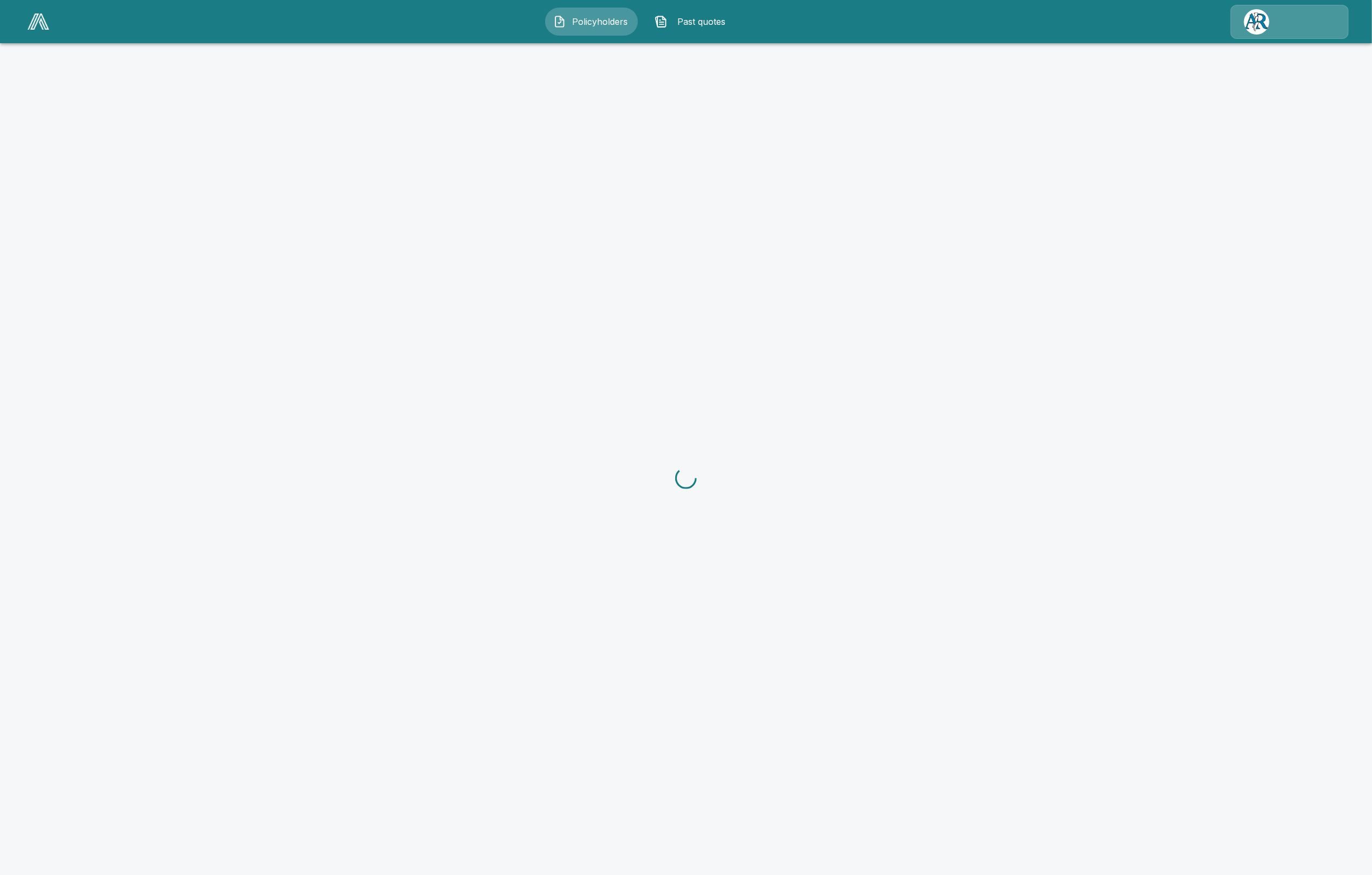
drag, startPoint x: 0, startPoint y: 0, endPoint x: 626, endPoint y: 22, distance: 626.4
click at [626, 22] on span "Policyholders" at bounding box center [600, 21] width 59 height 13
